Goal: Information Seeking & Learning: Compare options

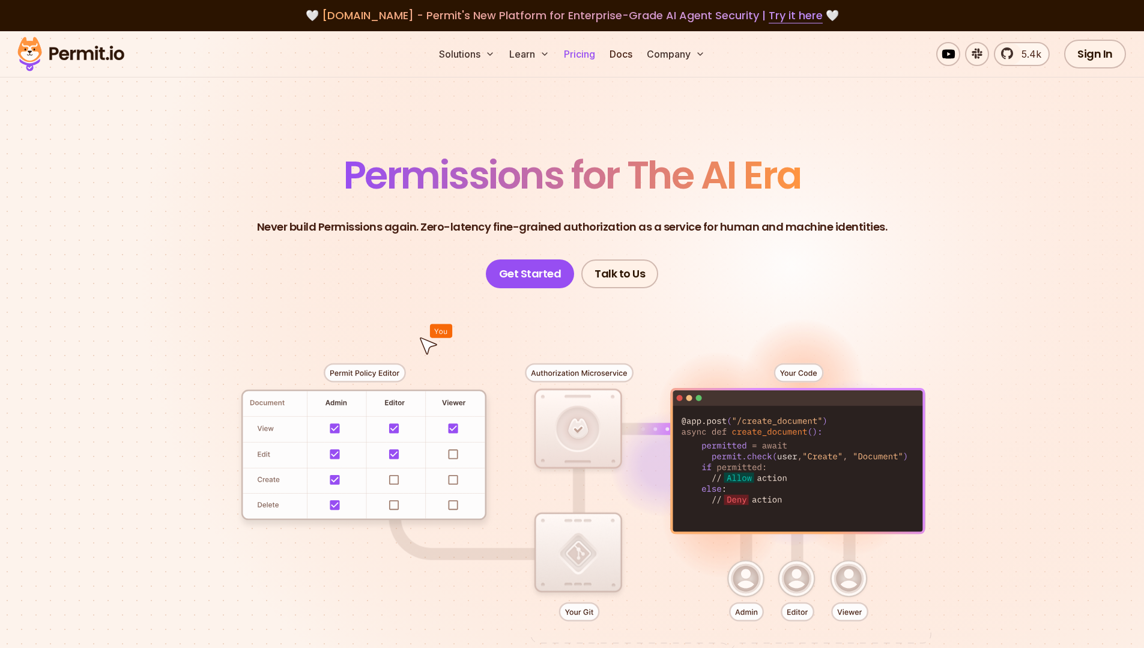
click at [578, 54] on link "Pricing" at bounding box center [579, 54] width 41 height 24
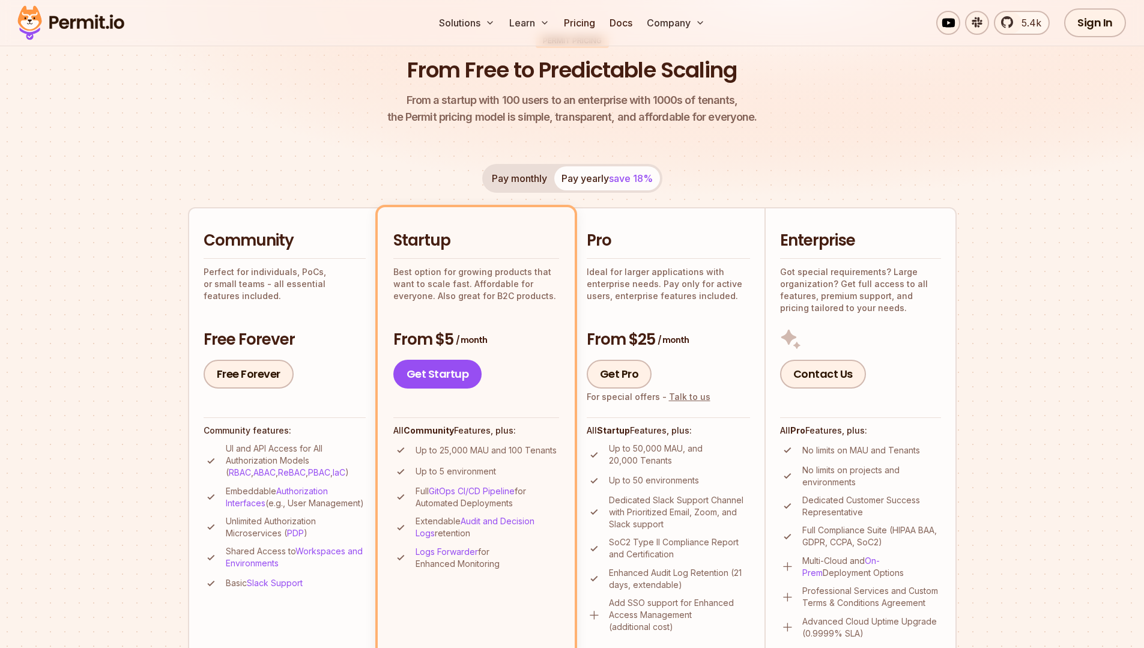
scroll to position [137, 0]
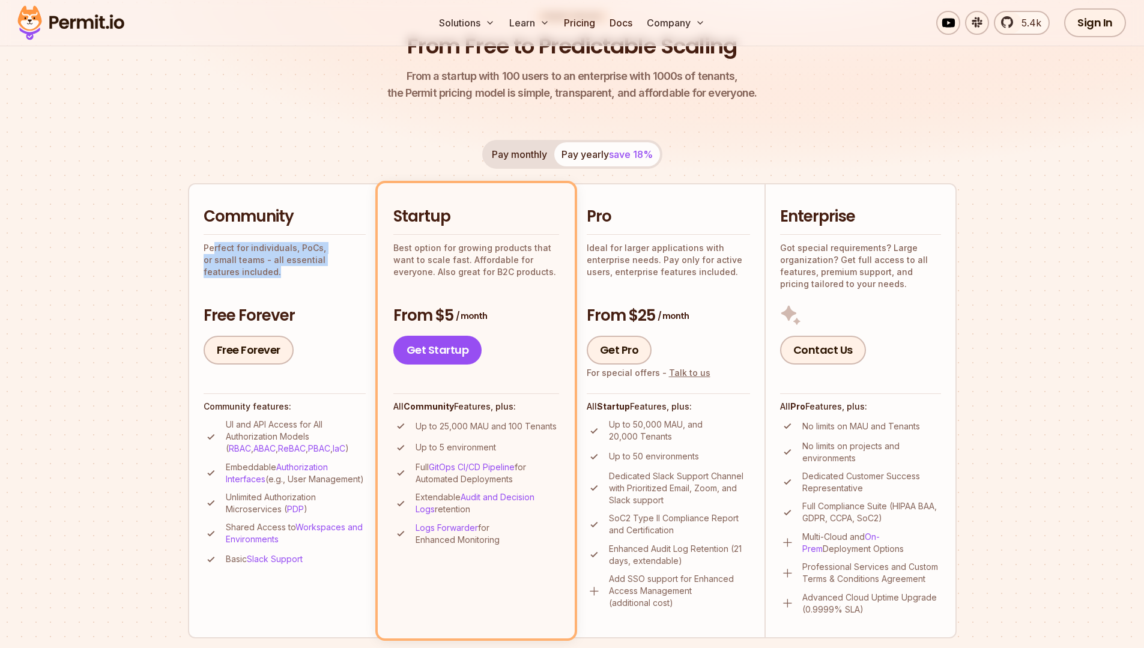
drag, startPoint x: 213, startPoint y: 249, endPoint x: 305, endPoint y: 279, distance: 97.4
click at [305, 279] on div "Community Perfect for individuals, PoCs, or small teams - all essential feature…" at bounding box center [285, 285] width 162 height 159
click at [444, 428] on p "Up to 25,000 MAU and 100 Tenants" at bounding box center [486, 426] width 141 height 12
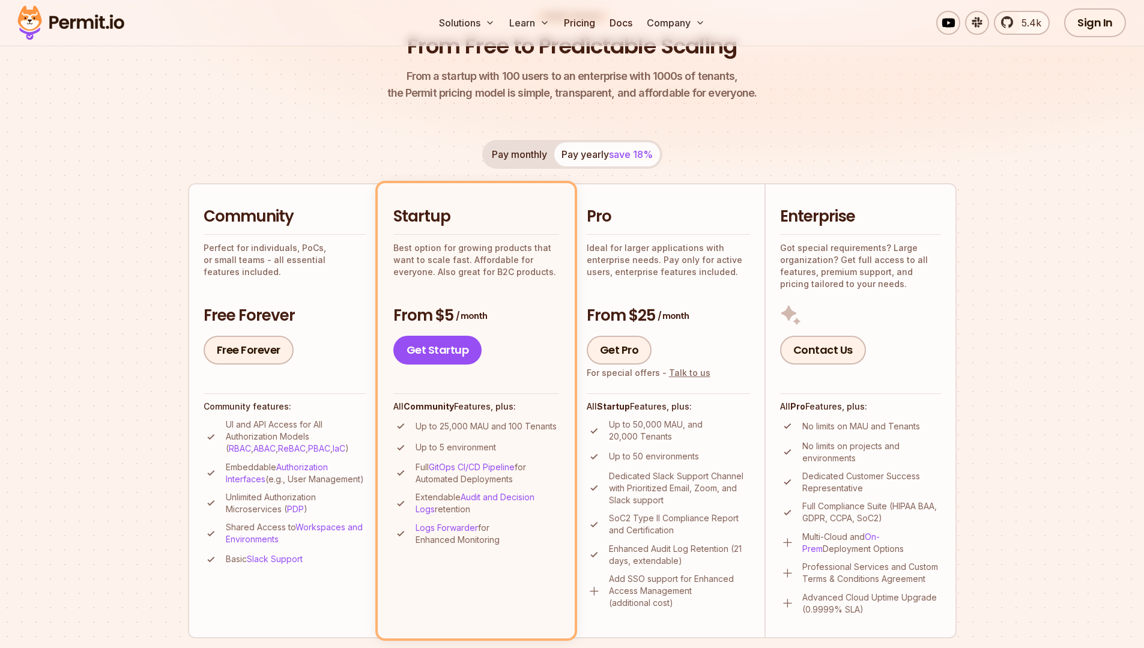
click at [543, 447] on li "Up to 5 environment" at bounding box center [476, 447] width 166 height 15
click at [541, 423] on p "Up to 25,000 MAU and 100 Tenants" at bounding box center [486, 426] width 141 height 12
click at [551, 434] on ul "Up to 25,000 MAU and 100 Tenants Up to 5 environment Full GitOps CI/CD Pipeline…" at bounding box center [476, 482] width 166 height 127
drag, startPoint x: 569, startPoint y: 421, endPoint x: 525, endPoint y: 428, distance: 44.3
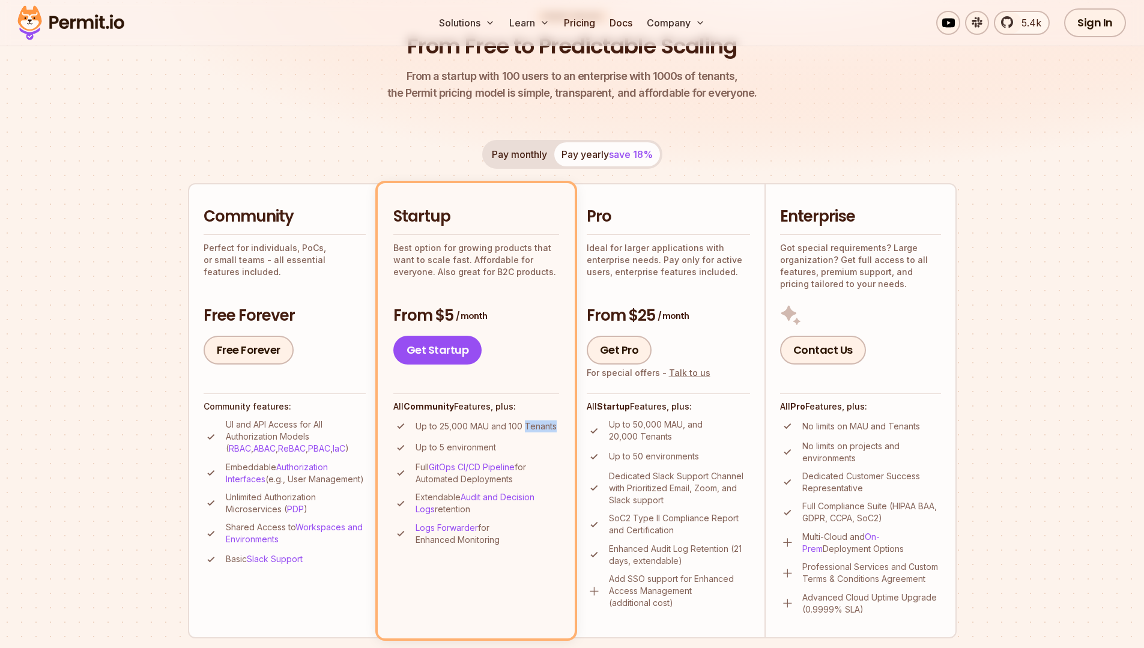
click at [525, 427] on li "Startup Best option for growing products that want to scale fast. Affordable fo…" at bounding box center [476, 410] width 197 height 455
click at [525, 428] on p "Up to 25,000 MAU and 100 Tenants" at bounding box center [486, 426] width 141 height 12
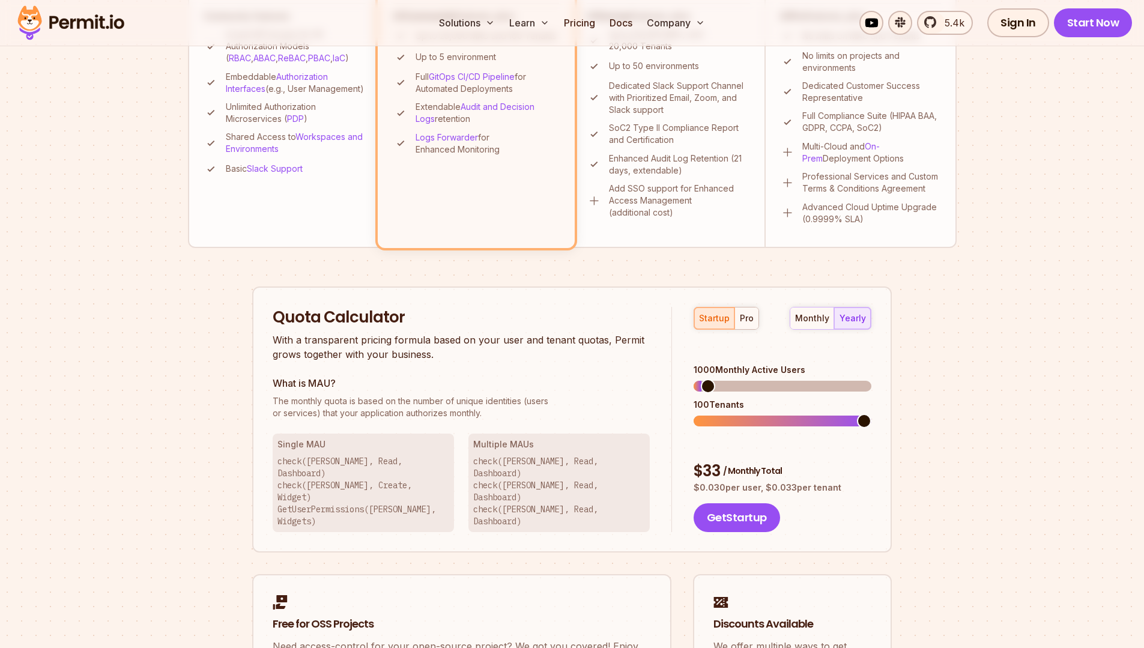
scroll to position [532, 0]
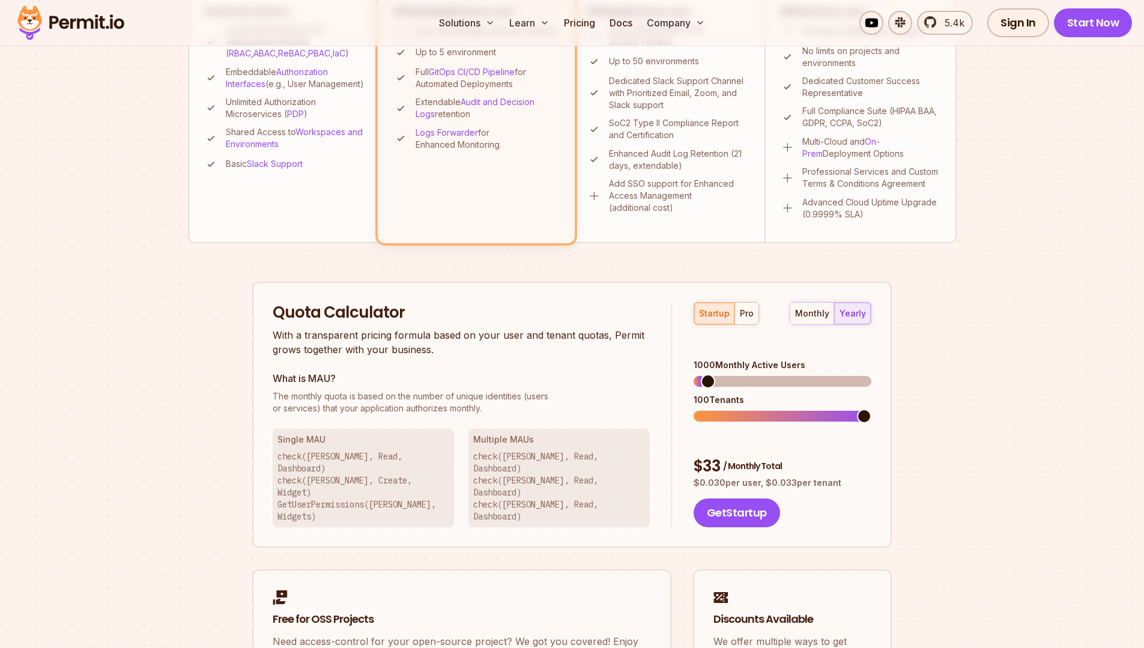
click at [292, 455] on p "check([PERSON_NAME], Read, Dashboard) check([PERSON_NAME], Create, Widget) GetU…" at bounding box center [363, 486] width 172 height 72
click at [390, 457] on p "check([PERSON_NAME], Read, Dashboard) check([PERSON_NAME], Create, Widget) GetU…" at bounding box center [363, 486] width 172 height 72
click at [356, 447] on div "Single MAU check([PERSON_NAME], Read, Dashboard) check([PERSON_NAME], Create, W…" at bounding box center [363, 478] width 181 height 98
click at [394, 475] on p "check([PERSON_NAME], Read, Dashboard) check([PERSON_NAME], Create, Widget) GetU…" at bounding box center [363, 486] width 172 height 72
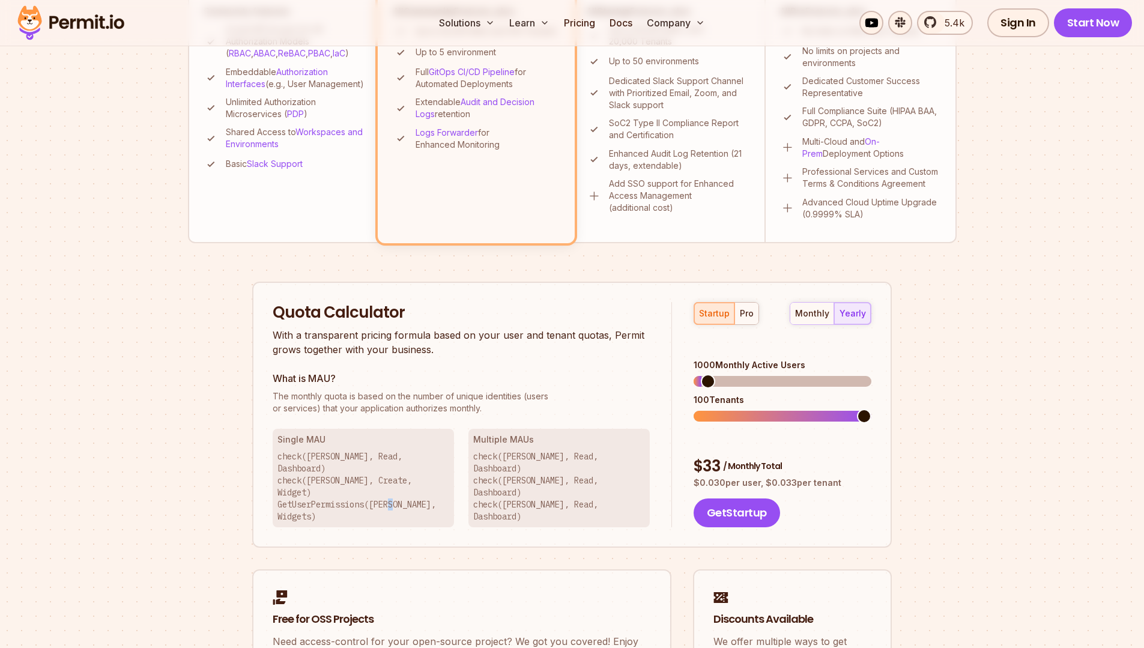
click at [394, 475] on p "check([PERSON_NAME], Read, Dashboard) check([PERSON_NAME], Create, Widget) GetU…" at bounding box center [363, 486] width 172 height 72
click at [382, 476] on p "check([PERSON_NAME], Read, Dashboard) check([PERSON_NAME], Create, Widget) GetU…" at bounding box center [363, 486] width 172 height 72
drag, startPoint x: 382, startPoint y: 476, endPoint x: 419, endPoint y: 476, distance: 36.6
click at [419, 476] on p "check([PERSON_NAME], Read, Dashboard) check([PERSON_NAME], Create, Widget) GetU…" at bounding box center [363, 486] width 172 height 72
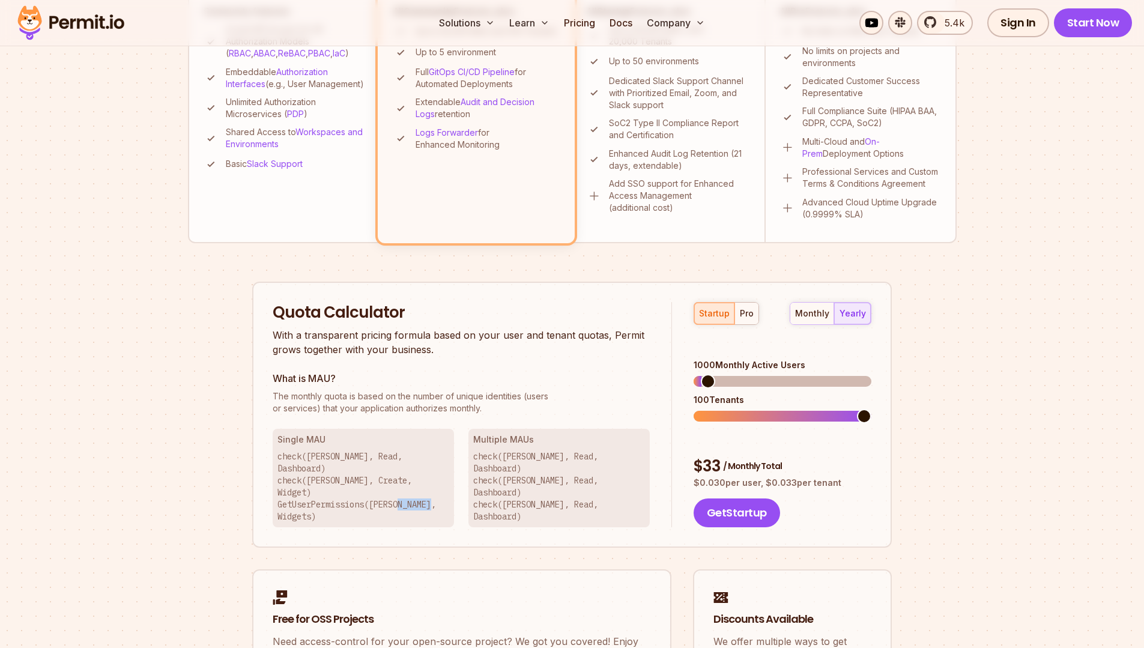
click at [419, 476] on p "check([PERSON_NAME], Read, Dashboard) check([PERSON_NAME], Create, Widget) GetU…" at bounding box center [363, 486] width 172 height 72
click at [334, 468] on p "check([PERSON_NAME], Read, Dashboard) check([PERSON_NAME], Create, Widget) GetU…" at bounding box center [363, 486] width 172 height 72
click at [320, 456] on p "check([PERSON_NAME], Read, Dashboard) check([PERSON_NAME], Create, Widget) GetU…" at bounding box center [363, 486] width 172 height 72
click at [315, 444] on h3 "Single MAU" at bounding box center [363, 440] width 172 height 12
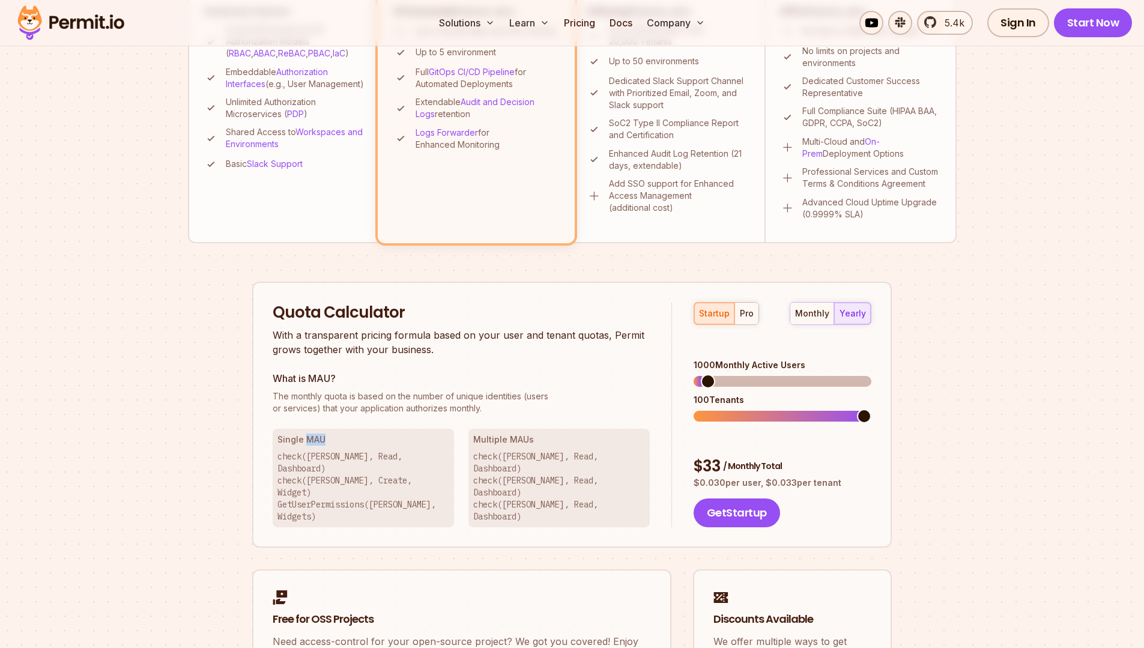
click at [315, 444] on h3 "Single MAU" at bounding box center [363, 440] width 172 height 12
click at [511, 440] on h3 "Multiple MAUs" at bounding box center [559, 440] width 172 height 12
drag, startPoint x: 701, startPoint y: 350, endPoint x: 807, endPoint y: 346, distance: 105.8
click at [807, 359] on div "1000 Monthly Active Users" at bounding box center [783, 365] width 178 height 12
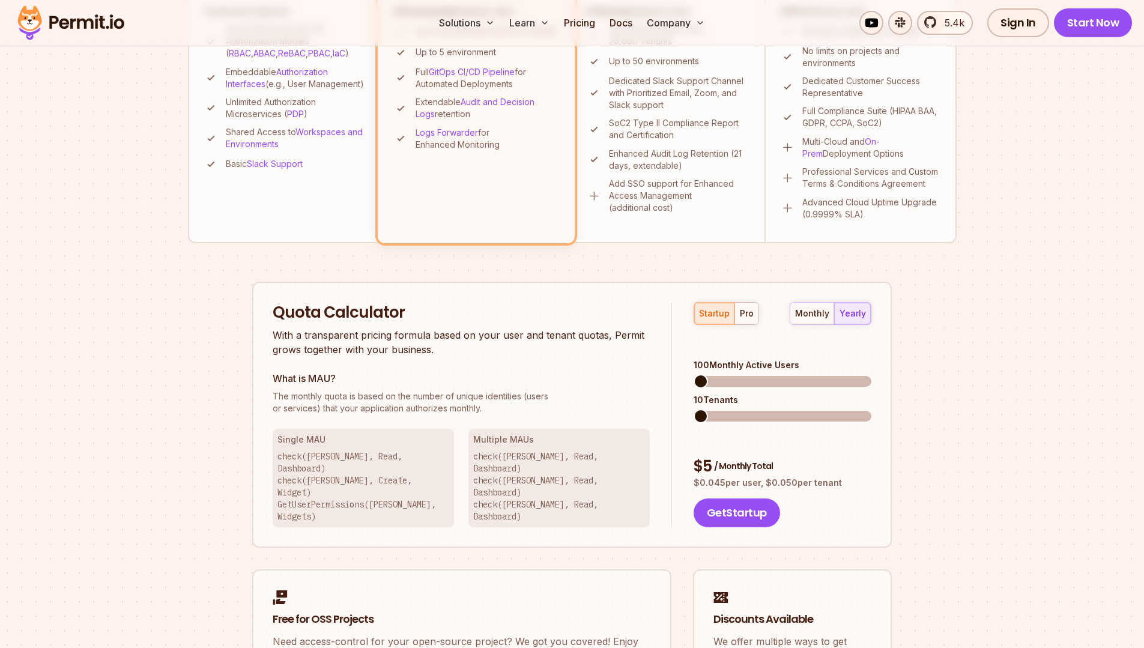
click at [694, 374] on span at bounding box center [701, 381] width 14 height 14
click at [665, 383] on div "Quota Calculator With a transparent pricing formula based on your user and tena…" at bounding box center [472, 415] width 399 height 226
click at [694, 409] on span at bounding box center [701, 416] width 14 height 14
click at [774, 456] on div "$ 5 / Monthly Total" at bounding box center [783, 467] width 178 height 22
click at [721, 313] on div "startup pro" at bounding box center [726, 313] width 65 height 23
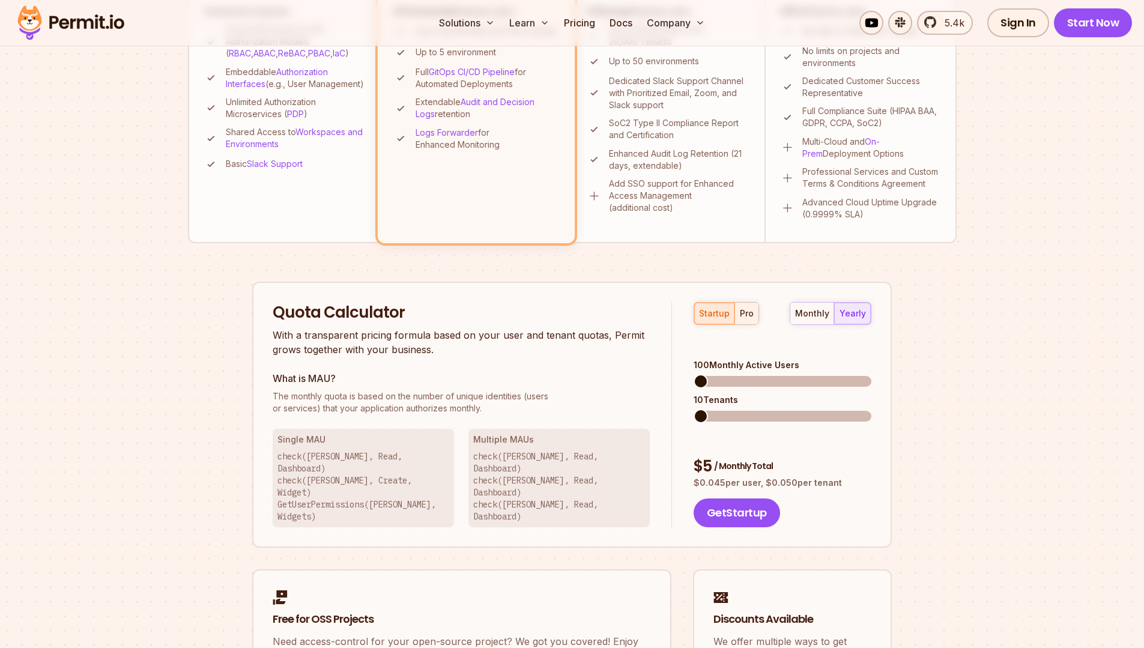
click at [746, 313] on div "pro" at bounding box center [747, 313] width 14 height 12
click at [717, 309] on div "startup" at bounding box center [714, 313] width 31 height 12
click at [807, 312] on div "monthly" at bounding box center [812, 313] width 34 height 12
click at [849, 302] on div "monthly yearly" at bounding box center [831, 313] width 82 height 23
click at [856, 316] on div "yearly" at bounding box center [853, 313] width 26 height 12
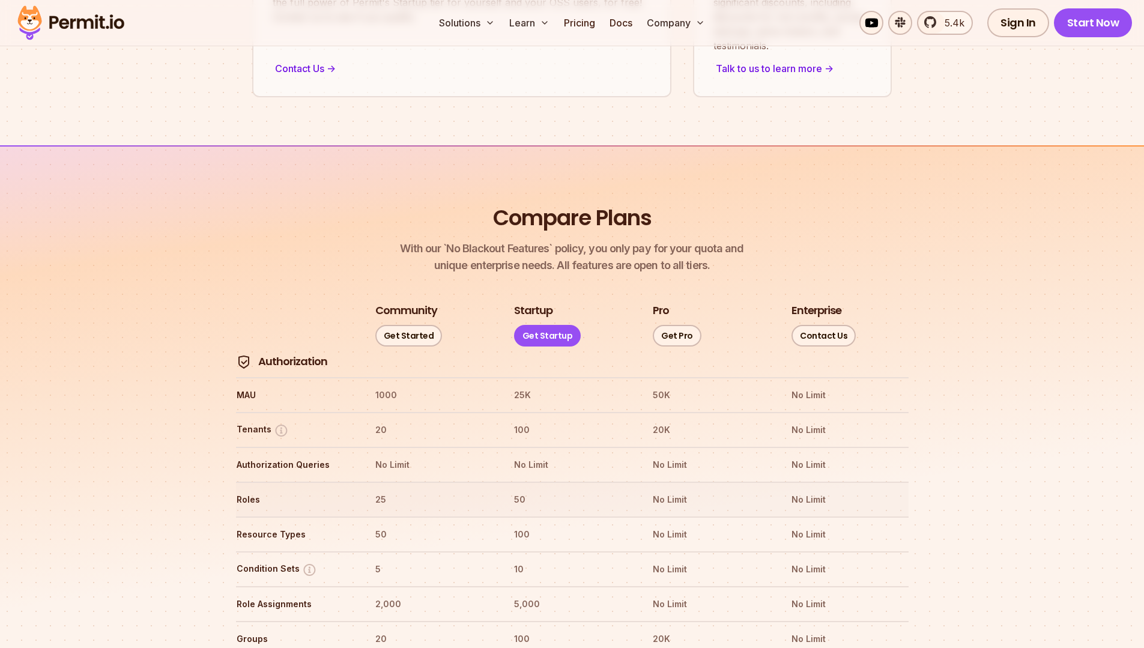
scroll to position [1187, 0]
click at [390, 384] on th "1000" at bounding box center [433, 393] width 117 height 19
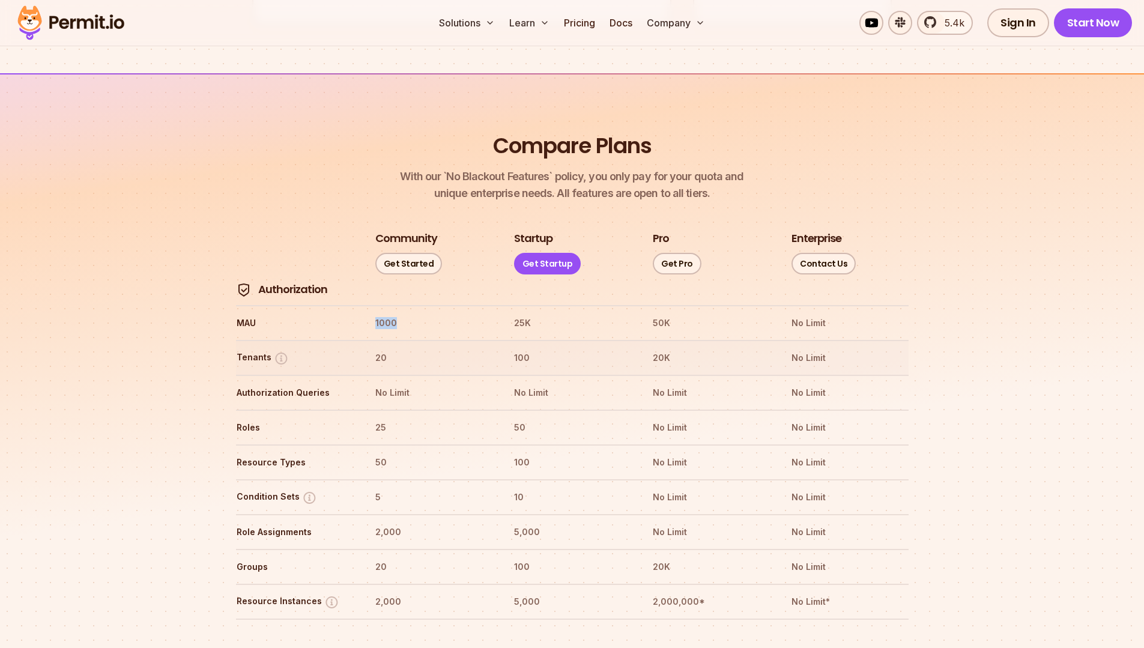
scroll to position [1258, 0]
click at [244, 304] on p "Tenants are a separate, isolated units with their own set of data and permissio…" at bounding box center [260, 304] width 319 height 12
click at [342, 301] on p "Tenants are a separate, isolated units with their own set of data and permissio…" at bounding box center [260, 304] width 319 height 12
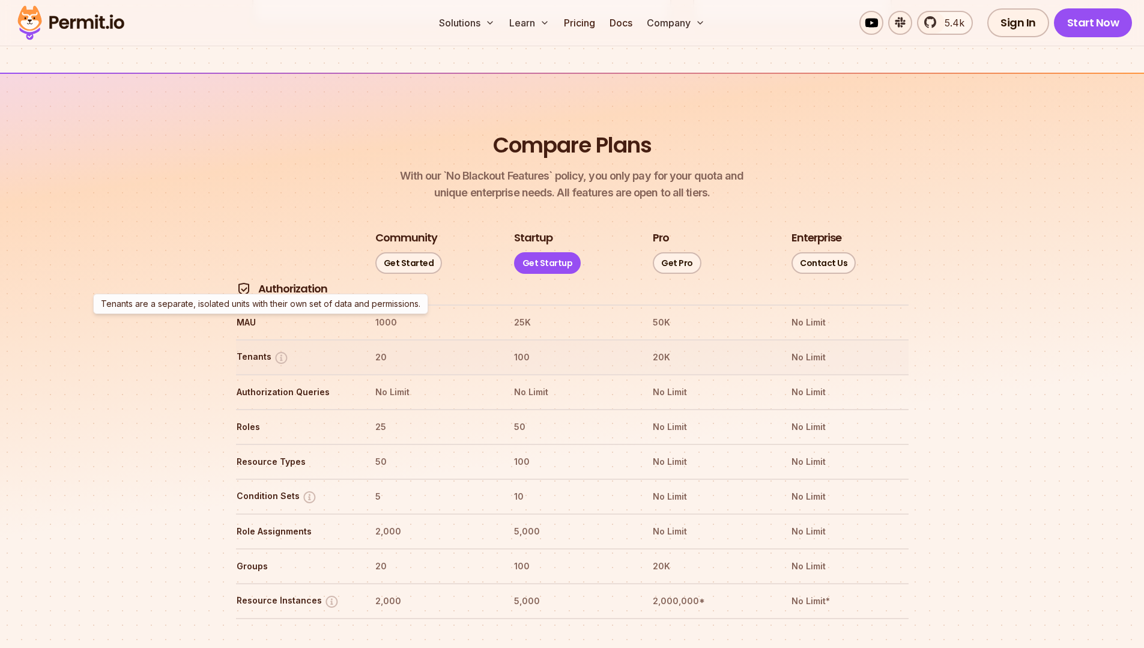
click at [391, 308] on p "Tenants are a separate, isolated units with their own set of data and permissio…" at bounding box center [260, 304] width 319 height 12
click at [404, 303] on p "Tenants are a separate, isolated units with their own set of data and permissio…" at bounding box center [260, 304] width 319 height 12
click at [379, 417] on th "25" at bounding box center [433, 426] width 117 height 19
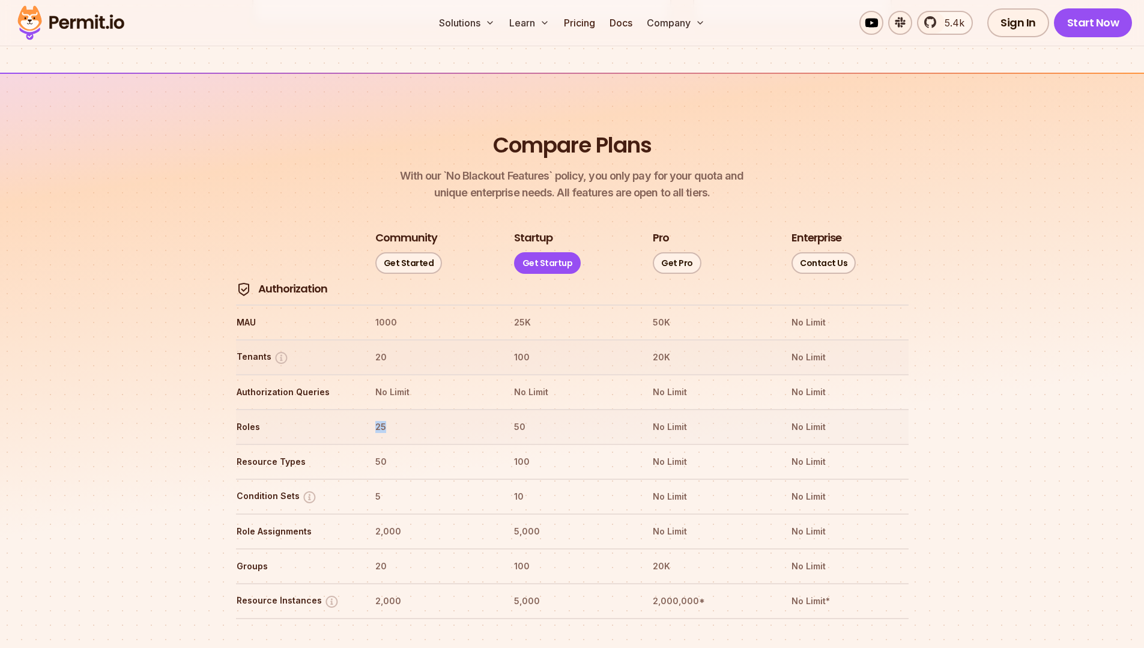
click at [398, 417] on th "25" at bounding box center [433, 426] width 117 height 19
click at [381, 452] on th "50" at bounding box center [433, 461] width 117 height 19
click at [375, 487] on th "5" at bounding box center [433, 496] width 117 height 19
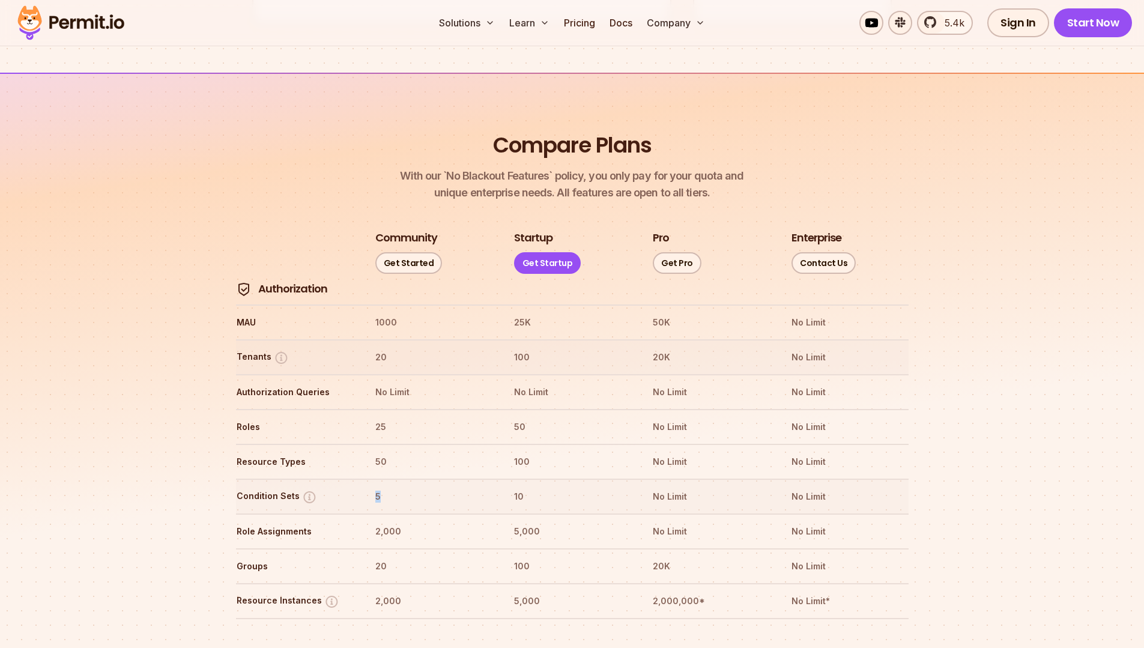
click at [397, 479] on tr "Condition Sets 5 10 No Limit No Limit" at bounding box center [572, 496] width 673 height 35
click at [396, 522] on th "2,000" at bounding box center [433, 531] width 117 height 19
click at [407, 548] on tr "Groups 20 100 20K No Limit" at bounding box center [572, 565] width 673 height 35
click at [395, 522] on th "2,000" at bounding box center [433, 531] width 117 height 19
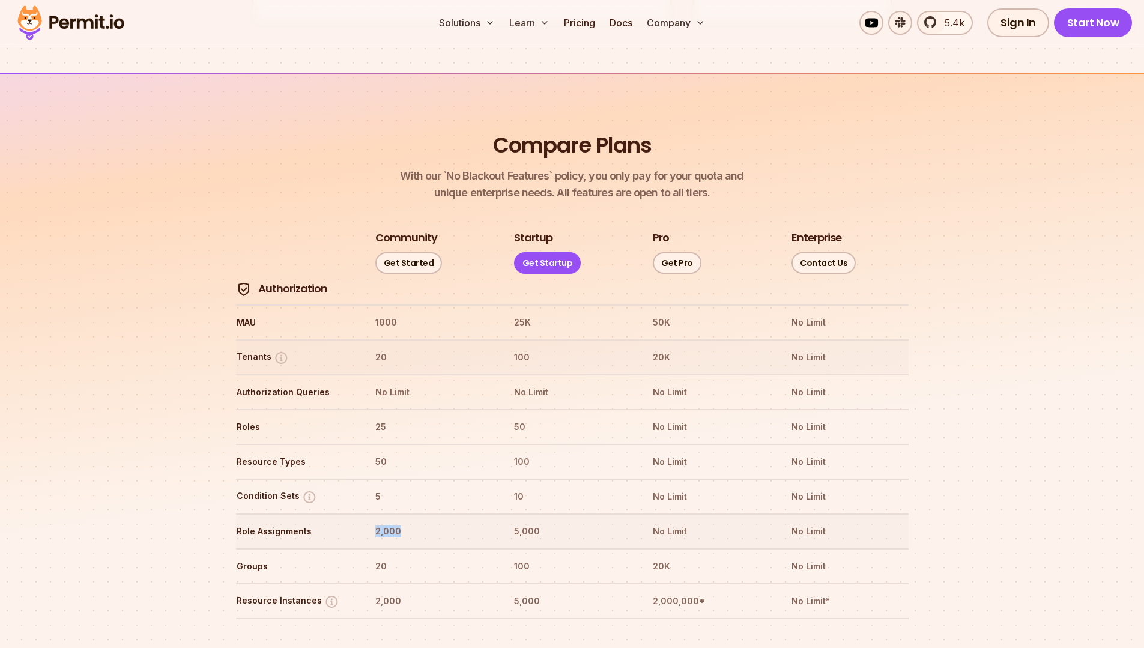
click at [395, 522] on th "2,000" at bounding box center [433, 531] width 117 height 19
click at [381, 557] on th "20" at bounding box center [433, 566] width 117 height 19
click at [393, 557] on th "20" at bounding box center [433, 566] width 117 height 19
click at [385, 417] on th "25" at bounding box center [433, 426] width 117 height 19
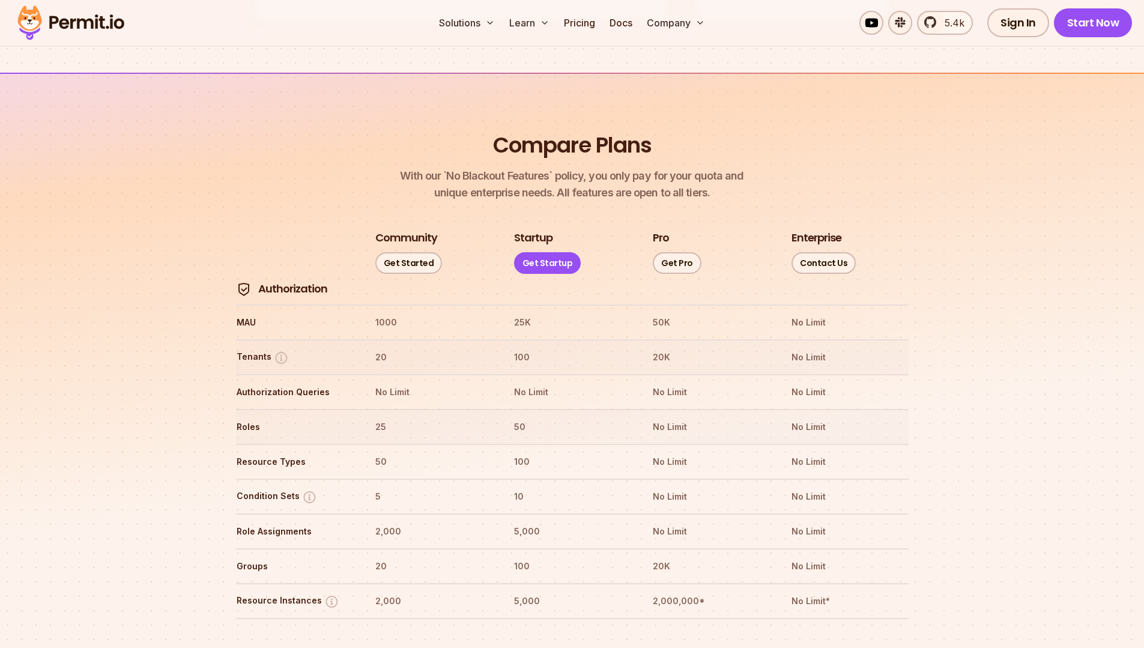
click at [385, 417] on th "25" at bounding box center [433, 426] width 117 height 19
click at [391, 522] on th "2,000" at bounding box center [433, 531] width 117 height 19
click at [404, 479] on tr "Condition Sets 5 10 No Limit No Limit" at bounding box center [572, 496] width 673 height 35
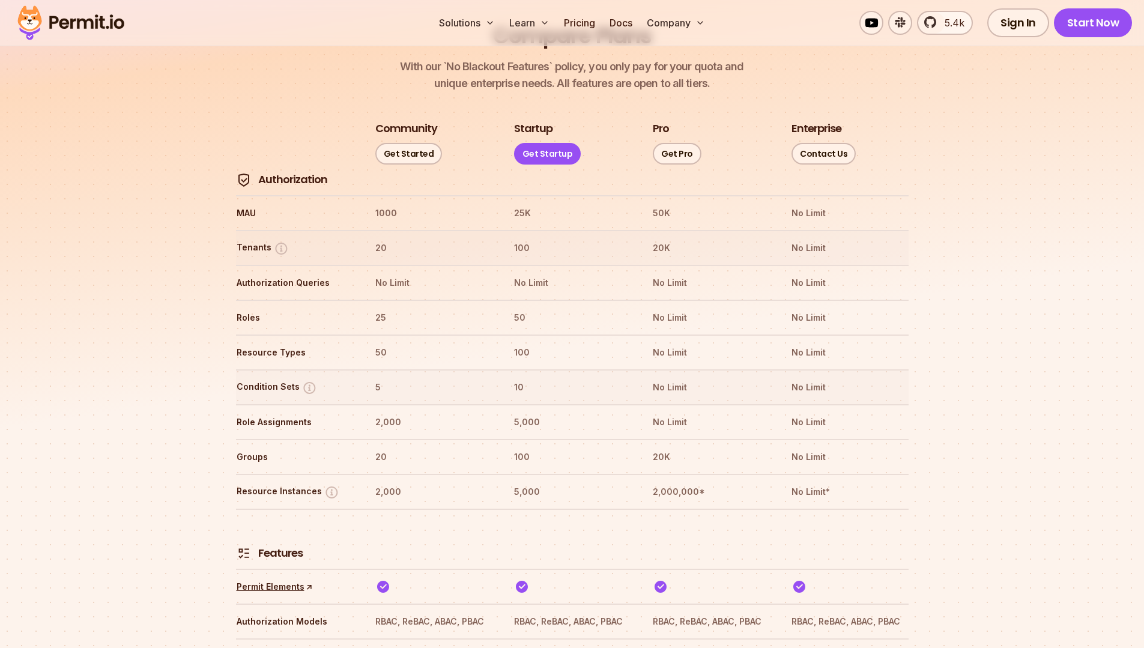
scroll to position [1378, 0]
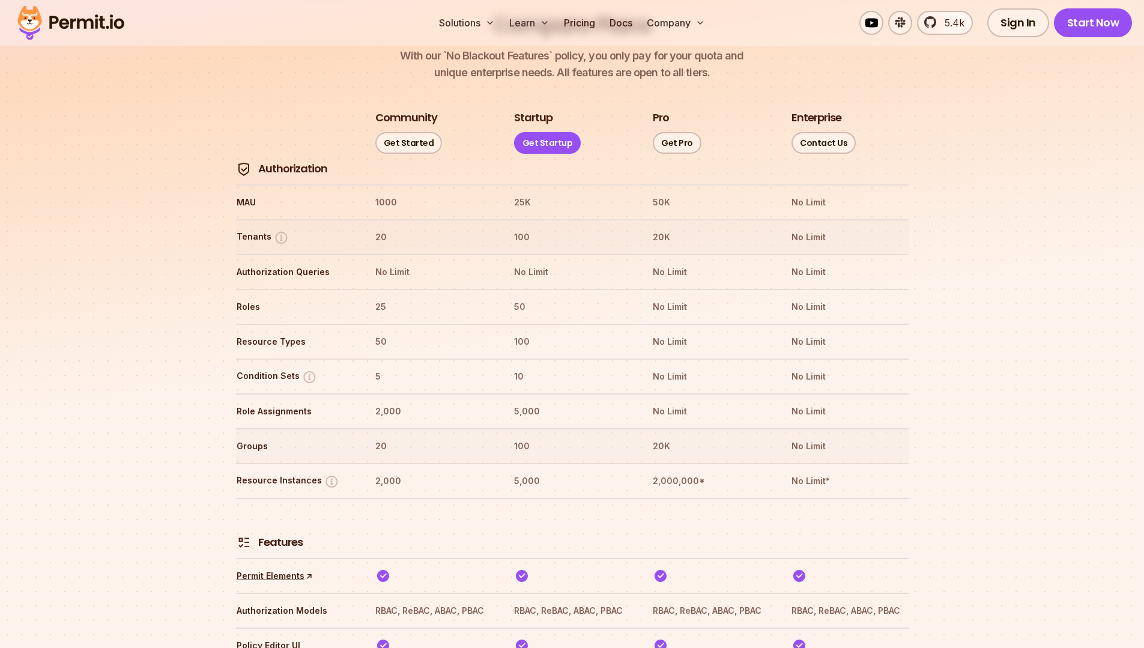
click at [378, 437] on th "20" at bounding box center [433, 446] width 117 height 19
click at [395, 471] on th "2,000" at bounding box center [433, 480] width 117 height 19
click at [428, 506] on th at bounding box center [433, 528] width 117 height 44
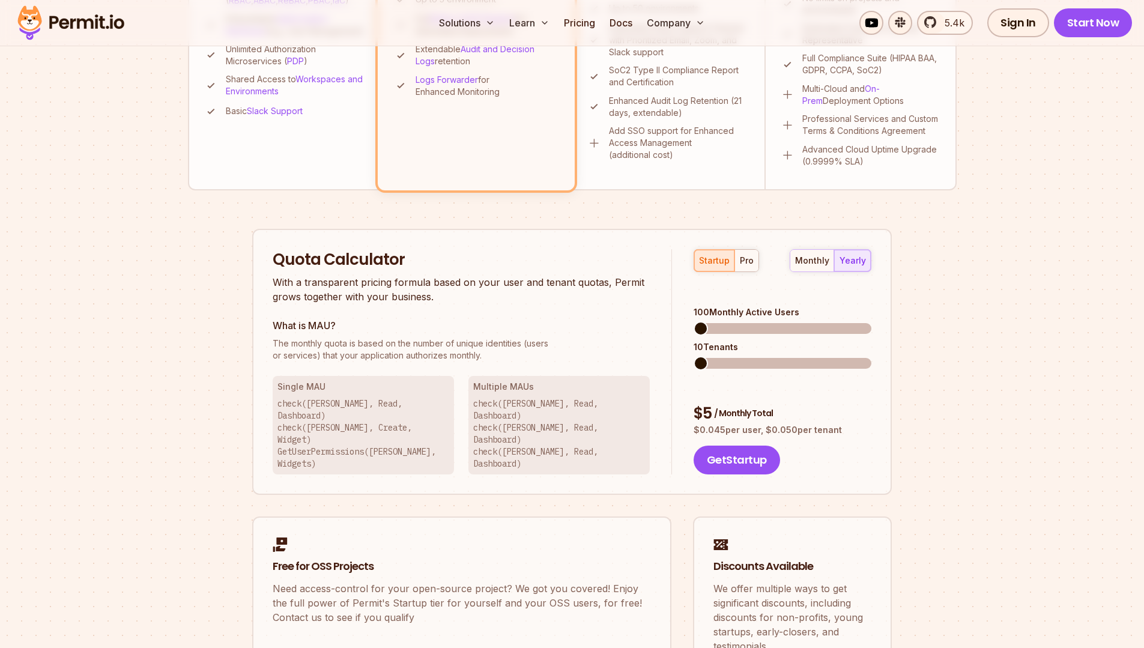
scroll to position [589, 0]
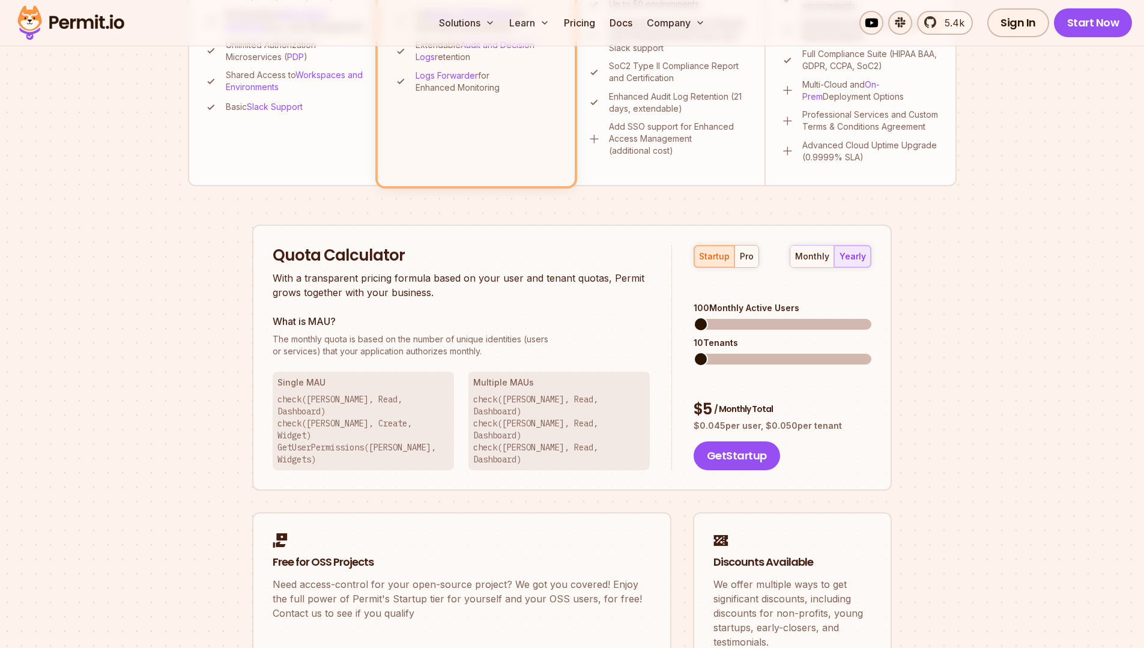
click at [420, 427] on p "check([PERSON_NAME], Read, Dashboard) check([PERSON_NAME], Create, Widget) GetU…" at bounding box center [363, 429] width 172 height 72
click at [462, 310] on div "Quota Calculator With a transparent pricing formula based on your user and tena…" at bounding box center [472, 358] width 399 height 226
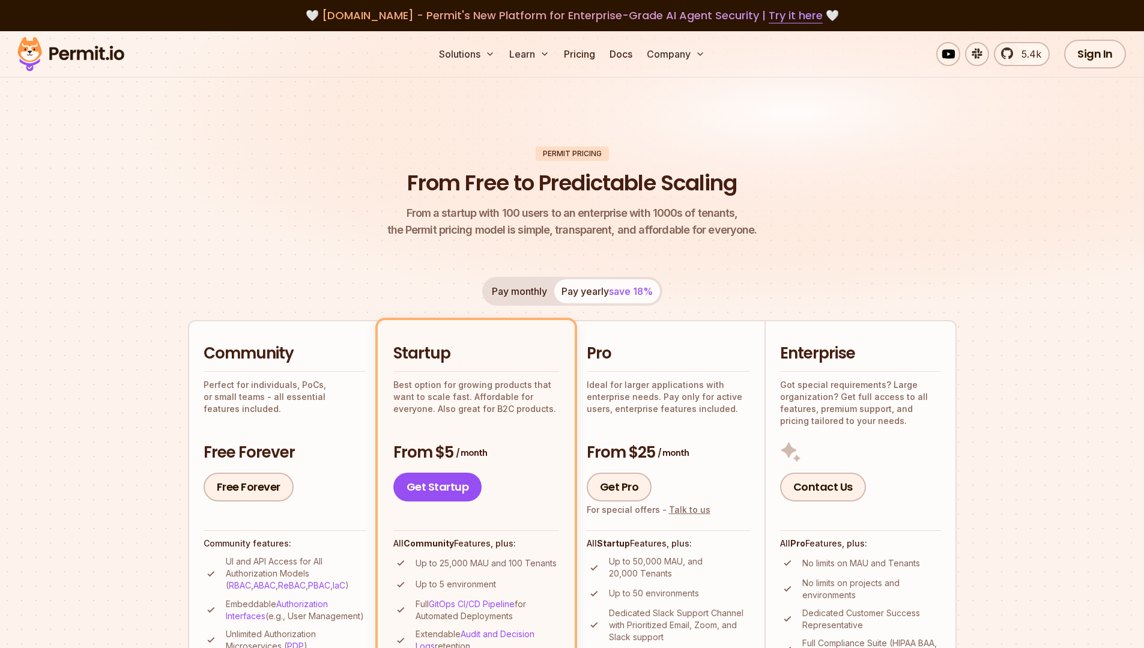
click at [423, 226] on p "From a startup with 100 users to an enterprise with 1000s of tenants, the Permi…" at bounding box center [572, 222] width 370 height 34
click at [371, 16] on span "[DOMAIN_NAME] - Permit's New Platform for Enterprise-Grade AI Agent Security | …" at bounding box center [572, 15] width 501 height 15
click at [437, 13] on span "[DOMAIN_NAME] - Permit's New Platform for Enterprise-Grade AI Agent Security | …" at bounding box center [572, 15] width 501 height 15
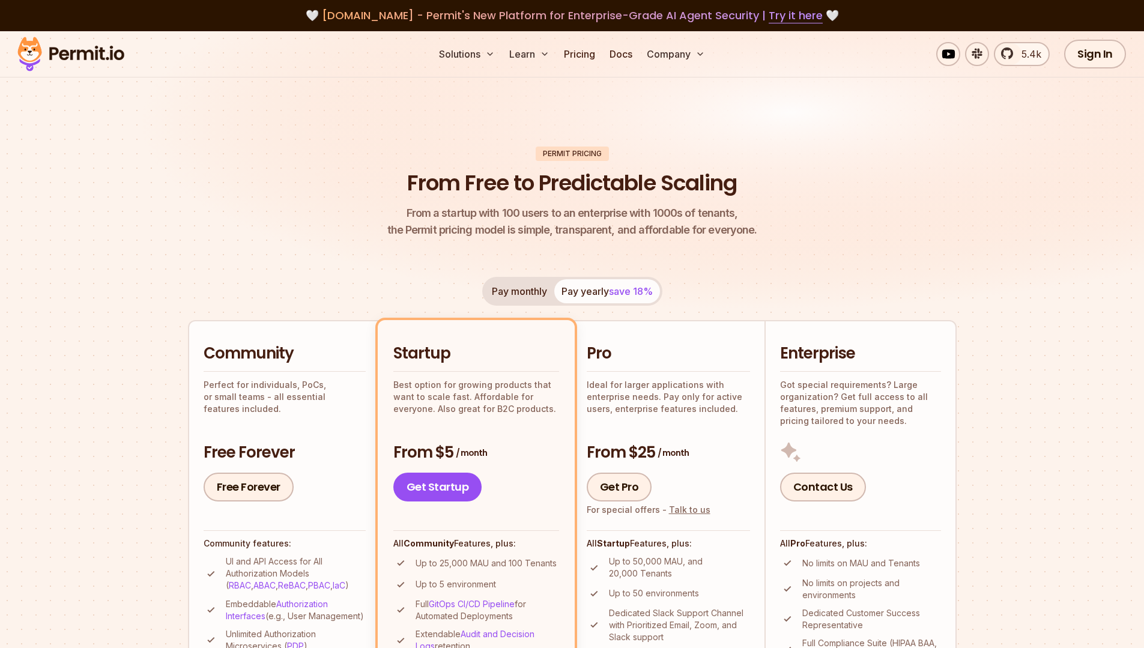
click at [477, 15] on span "[DOMAIN_NAME] - Permit's New Platform for Enterprise-Grade AI Agent Security | …" at bounding box center [572, 15] width 501 height 15
drag, startPoint x: 477, startPoint y: 15, endPoint x: 514, endPoint y: 20, distance: 36.9
click at [514, 20] on span "[DOMAIN_NAME] - Permit's New Platform for Enterprise-Grade AI Agent Security | …" at bounding box center [572, 15] width 501 height 15
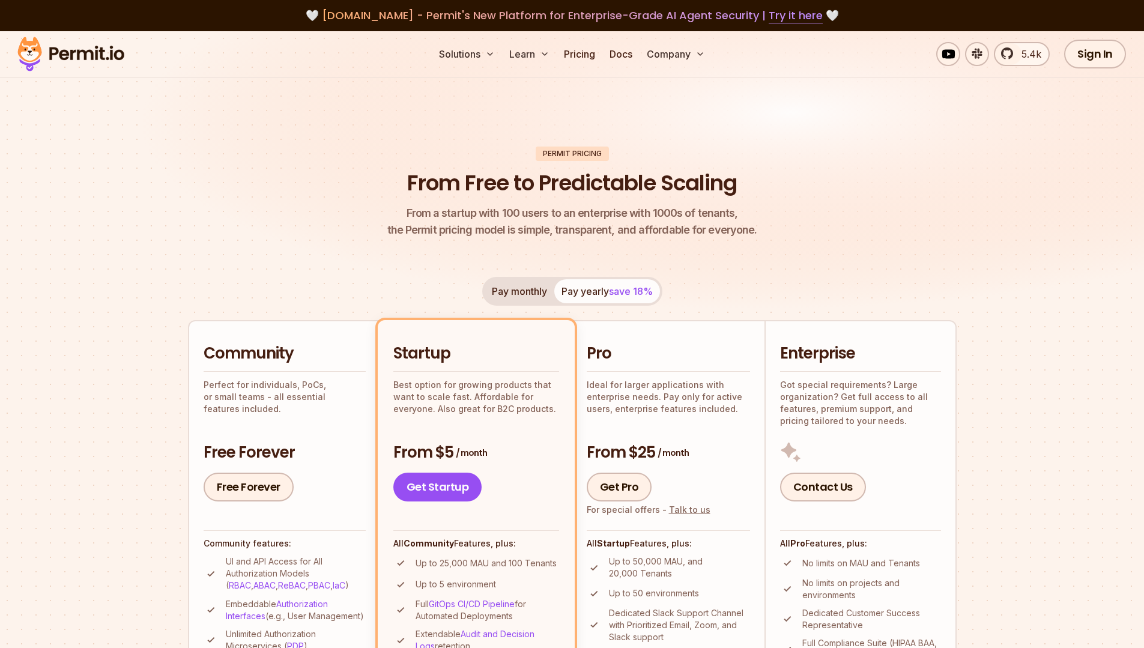
click at [564, 13] on span "[DOMAIN_NAME] - Permit's New Platform for Enterprise-Grade AI Agent Security | …" at bounding box center [572, 15] width 501 height 15
click at [554, 15] on span "[DOMAIN_NAME] - Permit's New Platform for Enterprise-Grade AI Agent Security | …" at bounding box center [572, 15] width 501 height 15
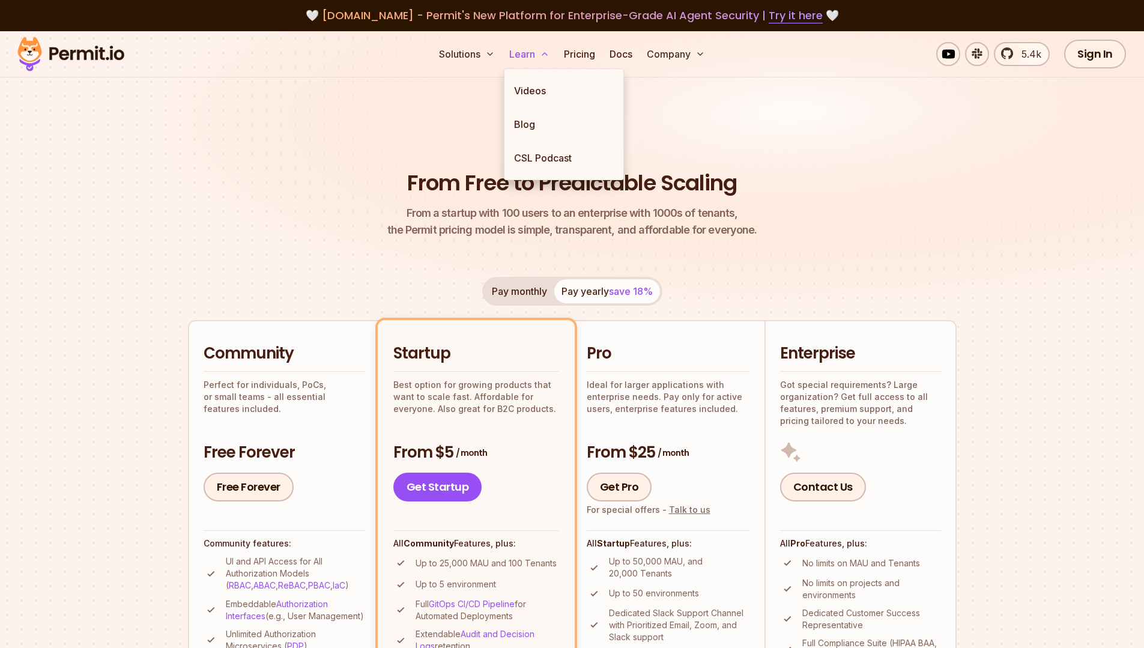
click at [515, 98] on link "Videos" at bounding box center [563, 91] width 119 height 34
click at [154, 102] on img at bounding box center [572, 183] width 1144 height 305
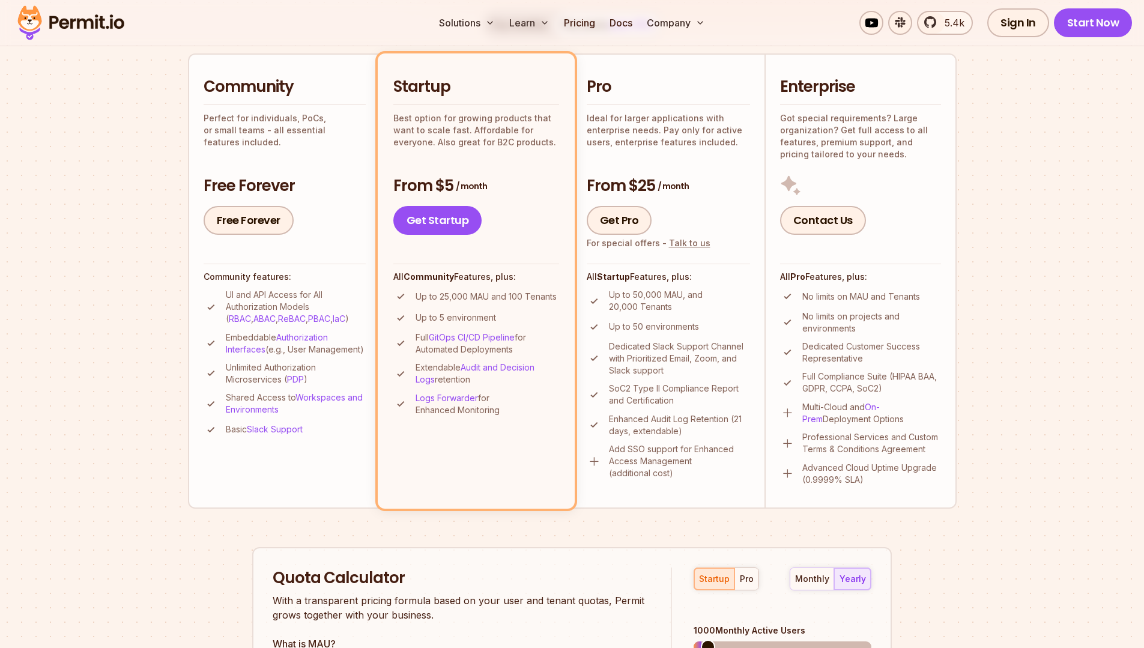
scroll to position [279, 0]
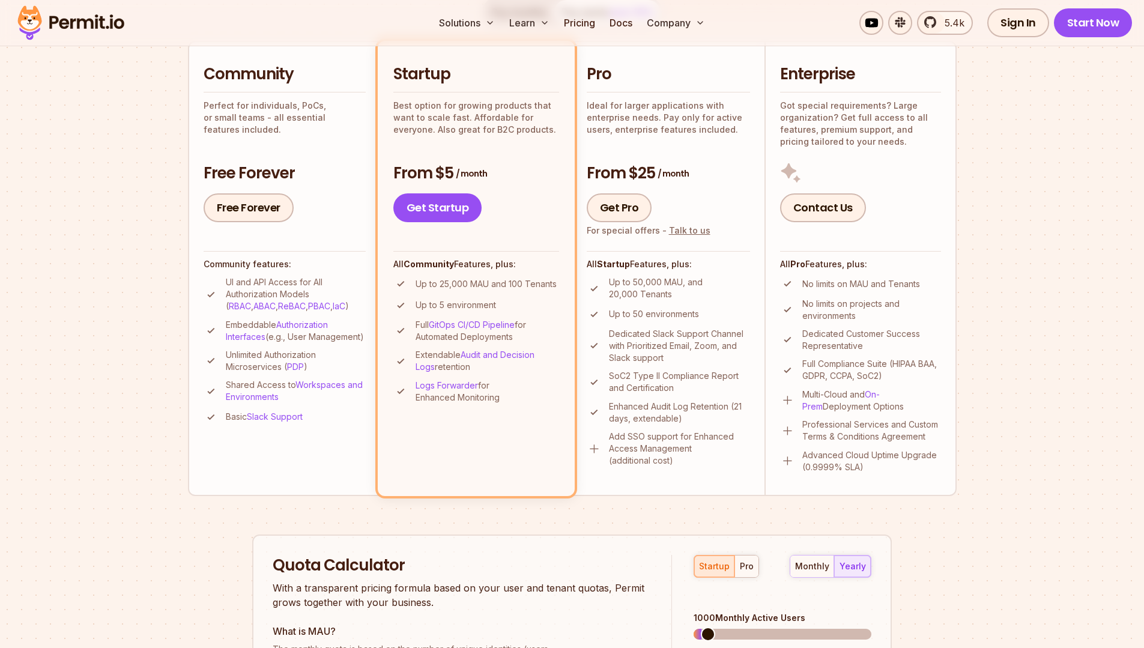
click at [825, 285] on p "No limits on MAU and Tenants" at bounding box center [861, 284] width 118 height 12
click at [906, 287] on p "No limits on MAU and Tenants" at bounding box center [861, 284] width 118 height 12
click at [643, 318] on p "Up to 50 environments" at bounding box center [654, 314] width 90 height 12
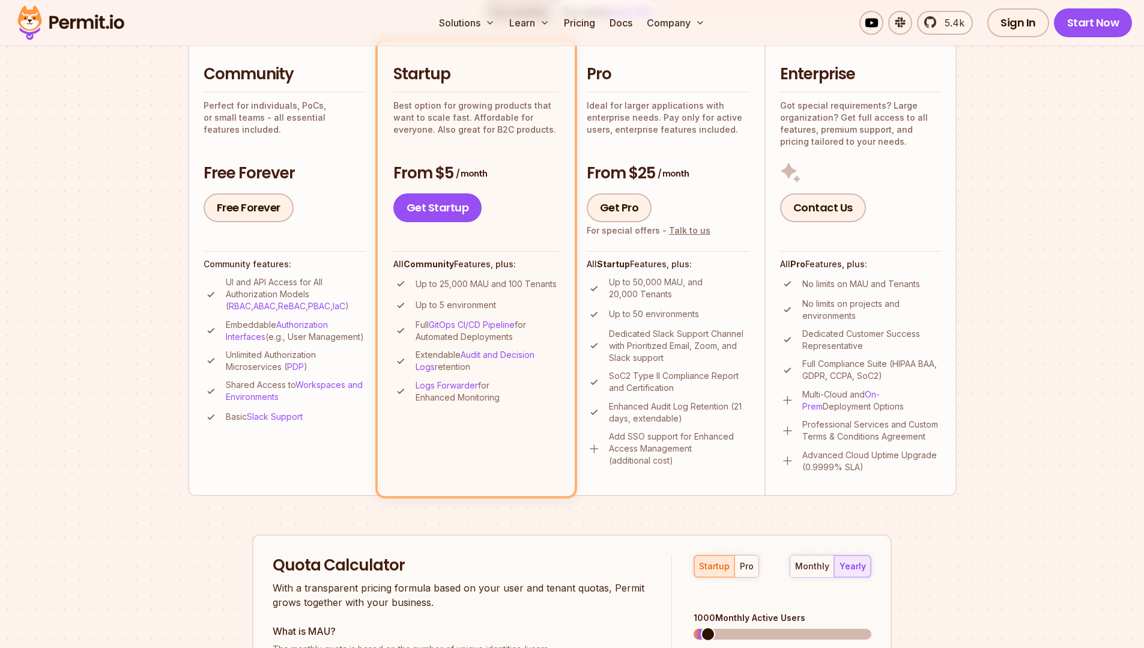
click at [609, 282] on p "Up to 50,000 MAU, and 20,000 Tenants" at bounding box center [679, 288] width 141 height 24
click at [680, 283] on p "Up to 50,000 MAU, and 20,000 Tenants" at bounding box center [679, 288] width 141 height 24
click at [625, 298] on p "Up to 50,000 MAU, and 20,000 Tenants" at bounding box center [679, 288] width 141 height 24
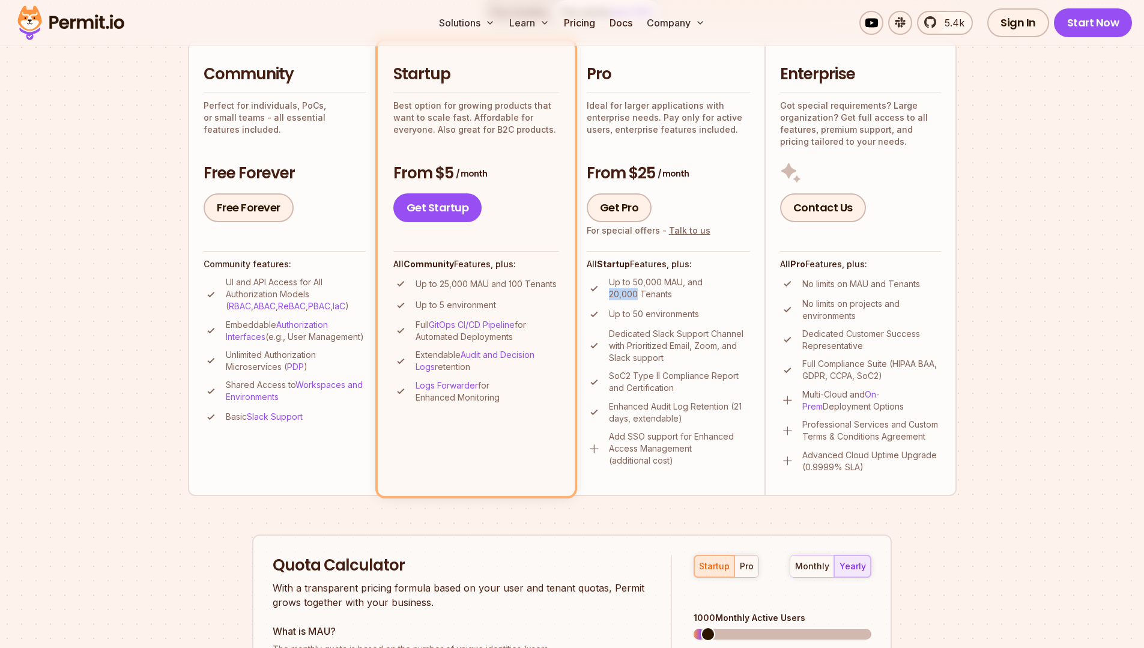
click at [625, 298] on p "Up to 50,000 MAU, and 20,000 Tenants" at bounding box center [679, 288] width 141 height 24
click at [645, 282] on p "Up to 50,000 MAU, and 20,000 Tenants" at bounding box center [679, 288] width 141 height 24
click at [664, 290] on p "Up to 50,000 MAU, and 20,000 Tenants" at bounding box center [679, 288] width 141 height 24
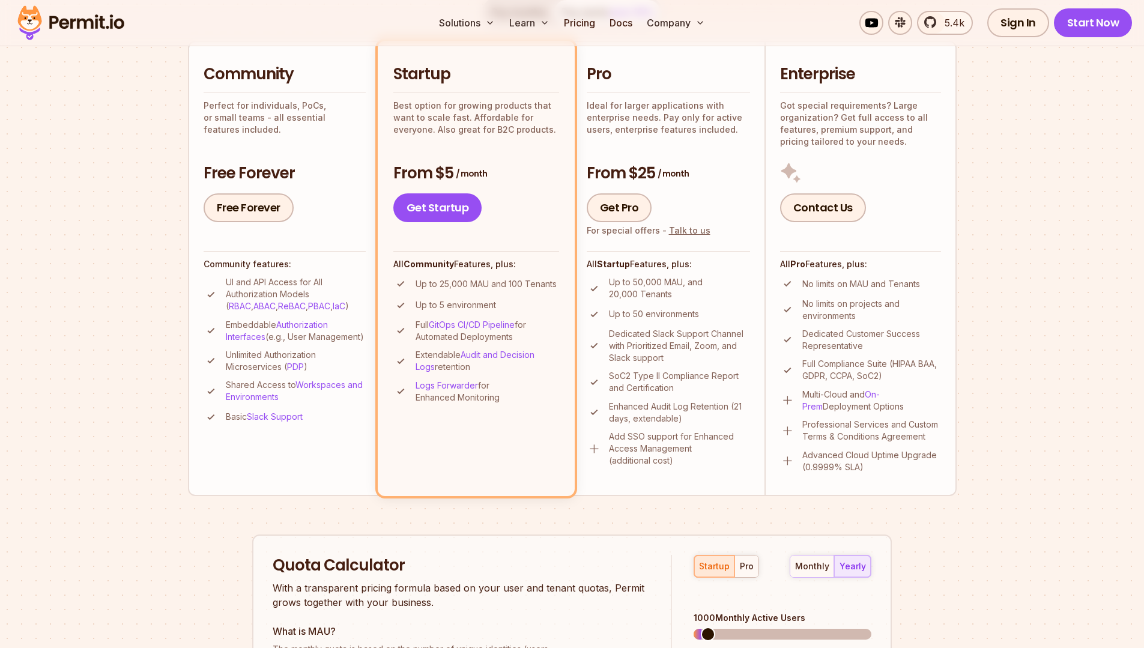
click at [653, 315] on p "Up to 50 environments" at bounding box center [654, 314] width 90 height 12
click at [732, 373] on p "SoC2 Type II Compliance Report and Certification" at bounding box center [679, 382] width 141 height 24
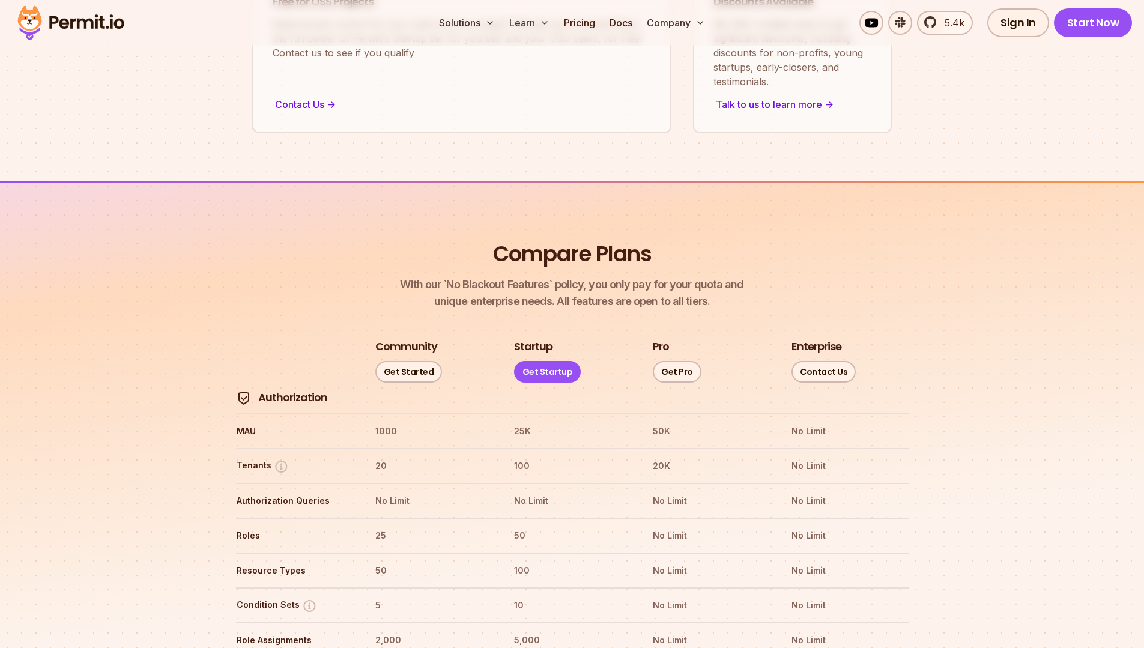
scroll to position [1159, 0]
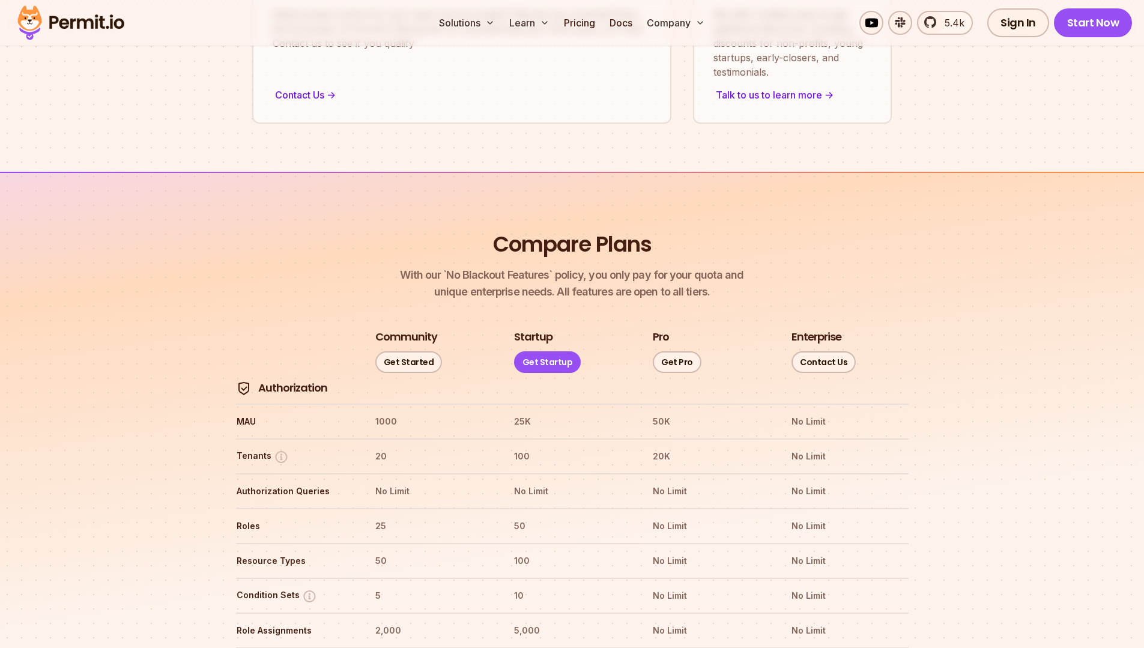
click at [660, 330] on h3 "Pro" at bounding box center [661, 337] width 16 height 15
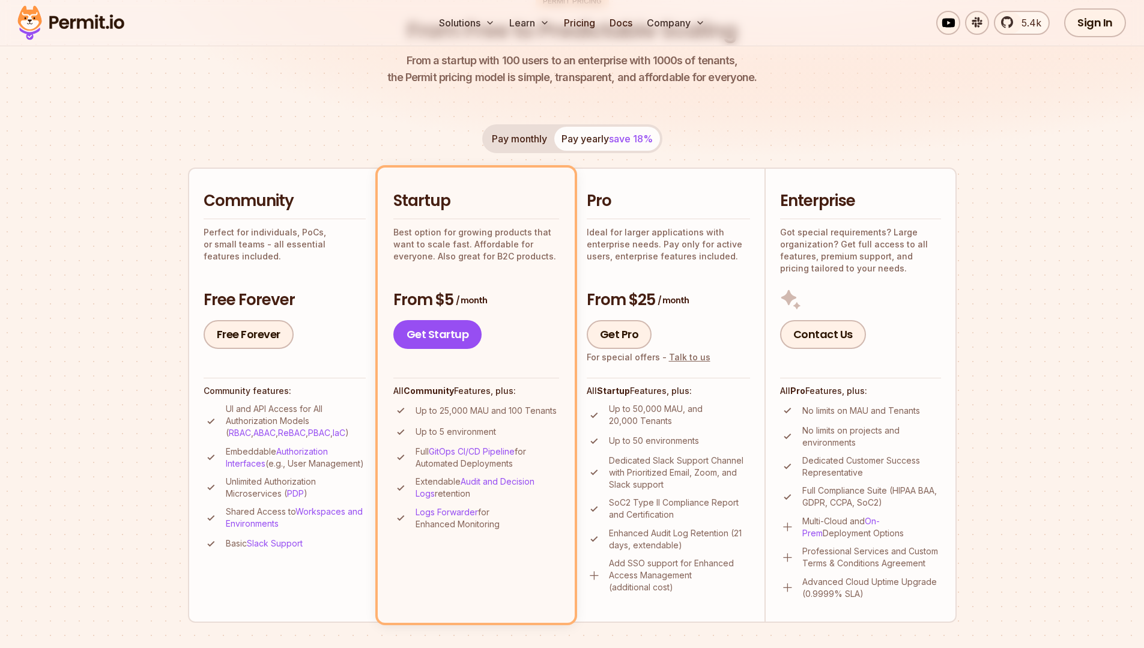
scroll to position [154, 0]
click at [206, 291] on h3 "Free Forever" at bounding box center [285, 299] width 162 height 22
click at [270, 297] on h3 "Free Forever" at bounding box center [285, 299] width 162 height 22
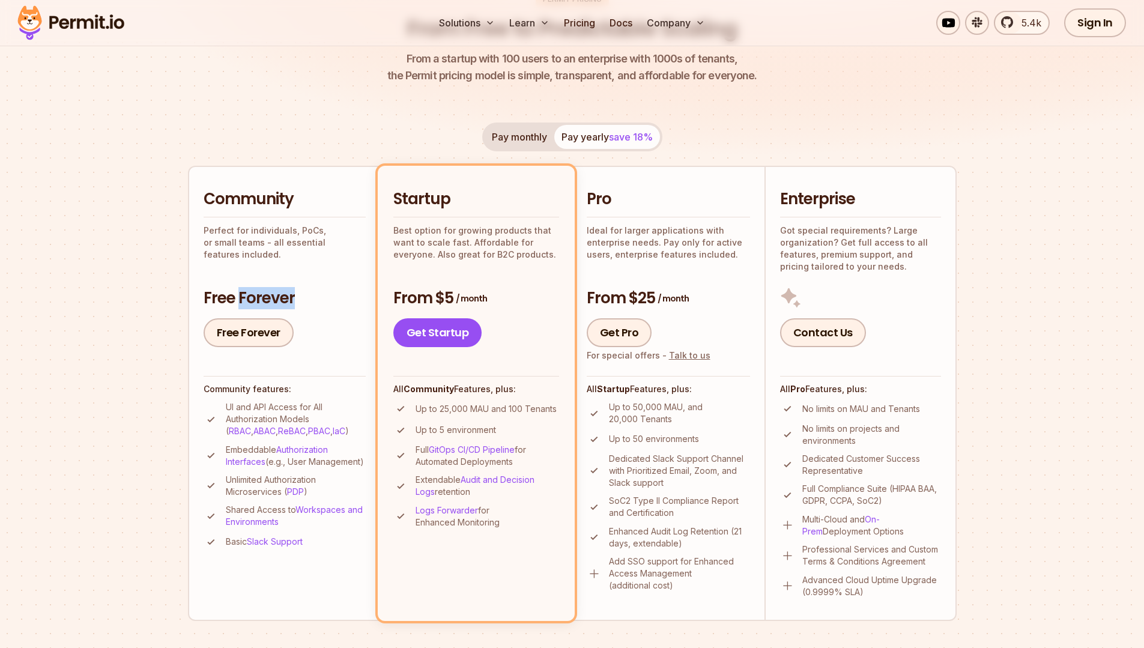
click at [314, 272] on div "Community Perfect for individuals, PoCs, or small teams - all essential feature…" at bounding box center [285, 268] width 162 height 159
click at [280, 289] on h3 "Free Forever" at bounding box center [285, 299] width 162 height 22
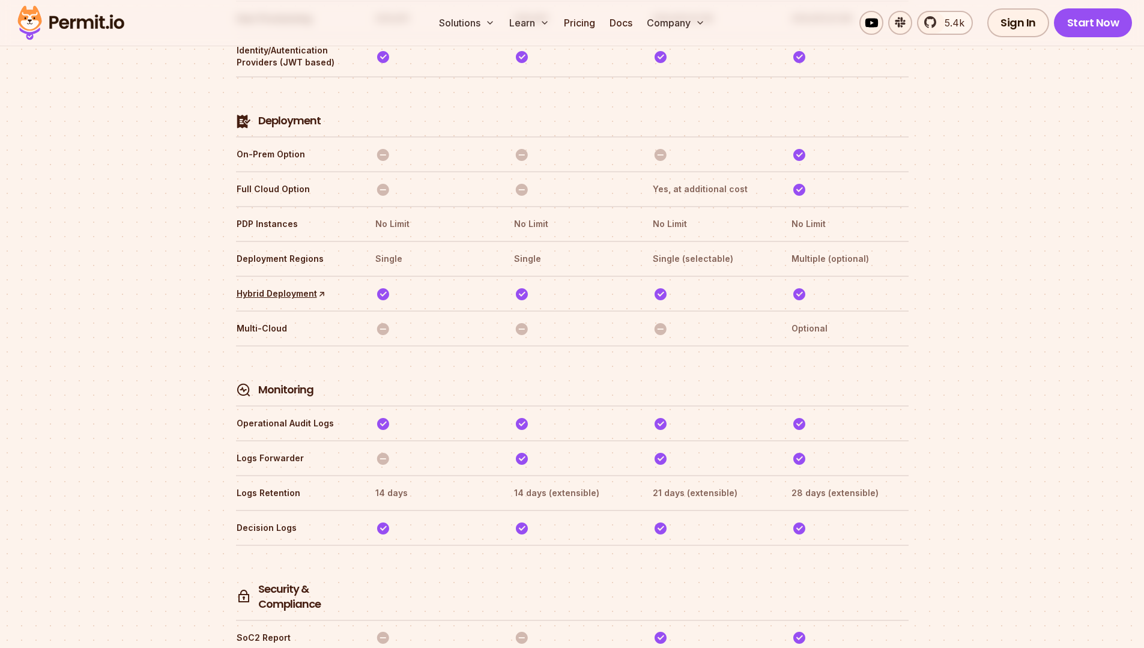
scroll to position [2815, 0]
click at [289, 144] on th "On-Prem Option" at bounding box center [294, 153] width 117 height 19
click at [334, 249] on th "Deployment Regions" at bounding box center [294, 258] width 117 height 19
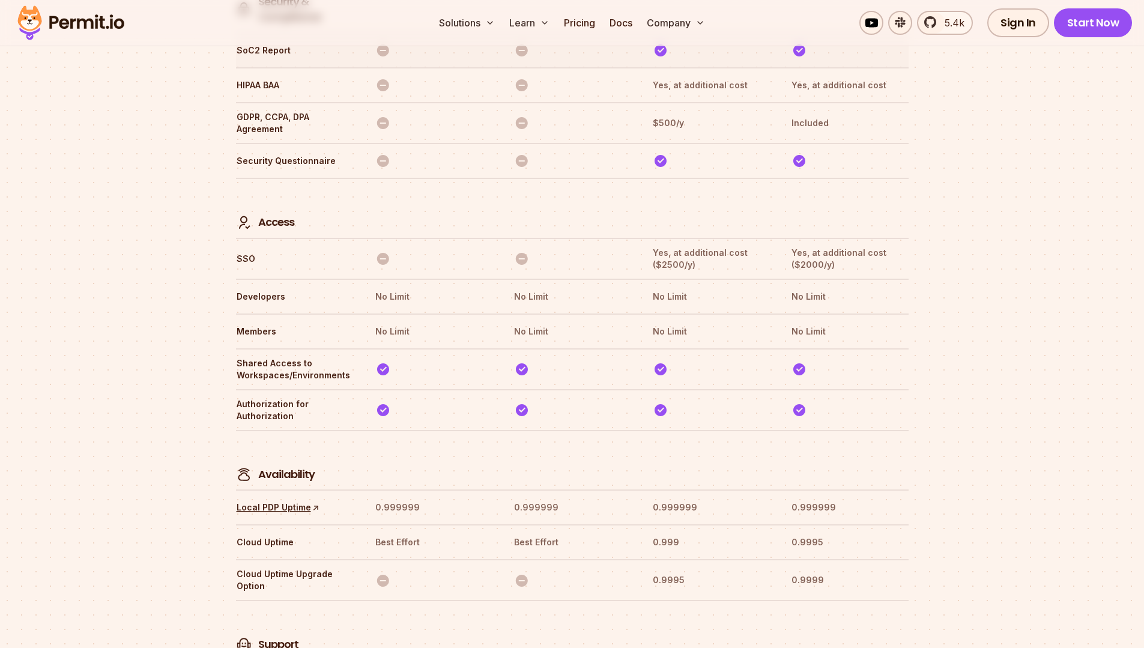
scroll to position [3403, 0]
drag, startPoint x: 237, startPoint y: 241, endPoint x: 413, endPoint y: 246, distance: 175.4
click at [413, 277] on tr "Developers No Limit No Limit No Limit No Limit" at bounding box center [572, 294] width 673 height 35
click at [408, 285] on th "No Limit" at bounding box center [433, 294] width 117 height 19
drag, startPoint x: 407, startPoint y: 240, endPoint x: 306, endPoint y: 246, distance: 101.1
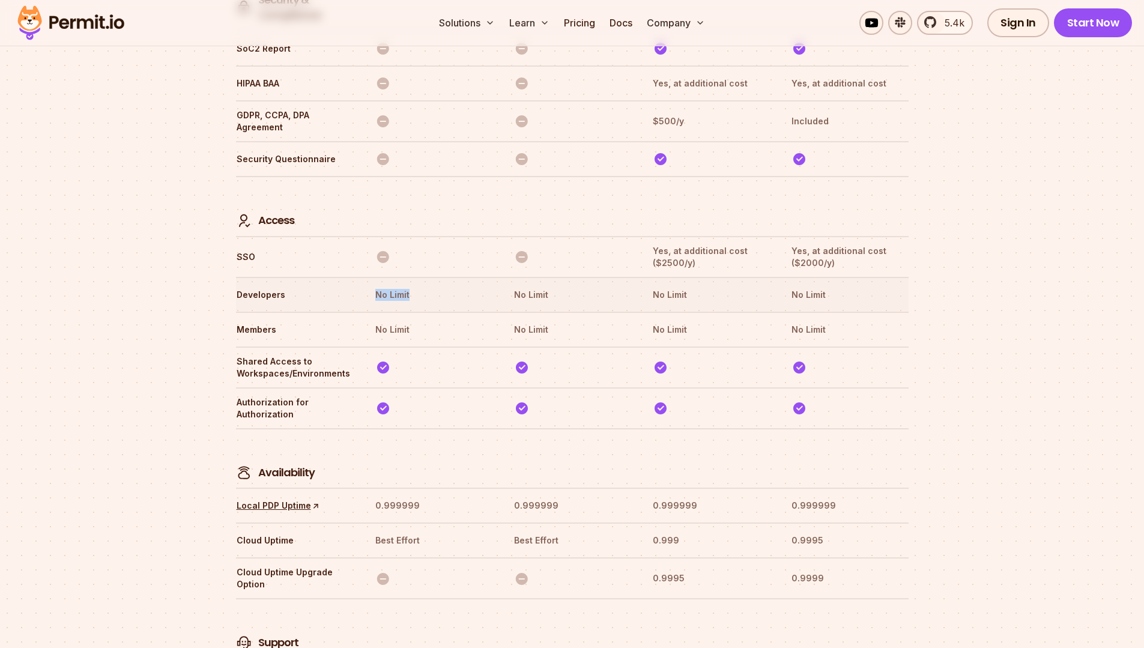
click at [306, 277] on tr "Developers No Limit No Limit No Limit No Limit" at bounding box center [572, 294] width 673 height 35
click at [339, 285] on th "Developers" at bounding box center [294, 294] width 117 height 19
click at [401, 285] on th "No Limit" at bounding box center [433, 294] width 117 height 19
click at [386, 285] on th "No Limit" at bounding box center [433, 294] width 117 height 19
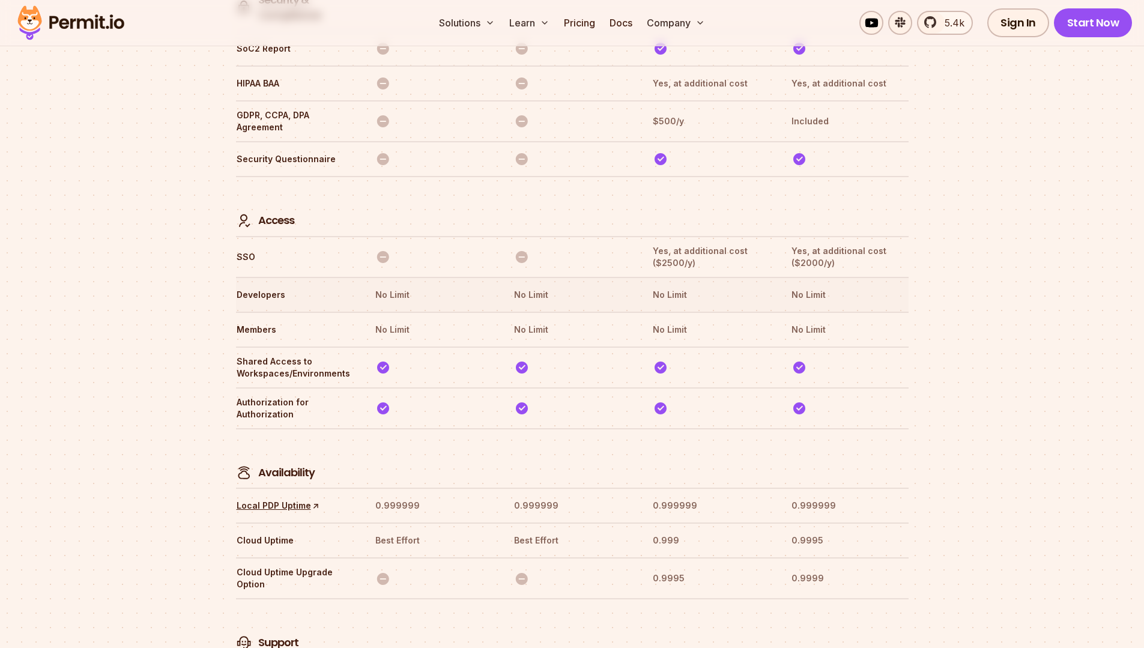
click at [383, 285] on th "No Limit" at bounding box center [433, 294] width 117 height 19
click at [395, 285] on th "No Limit" at bounding box center [433, 294] width 117 height 19
click at [351, 285] on th "Developers" at bounding box center [294, 294] width 117 height 19
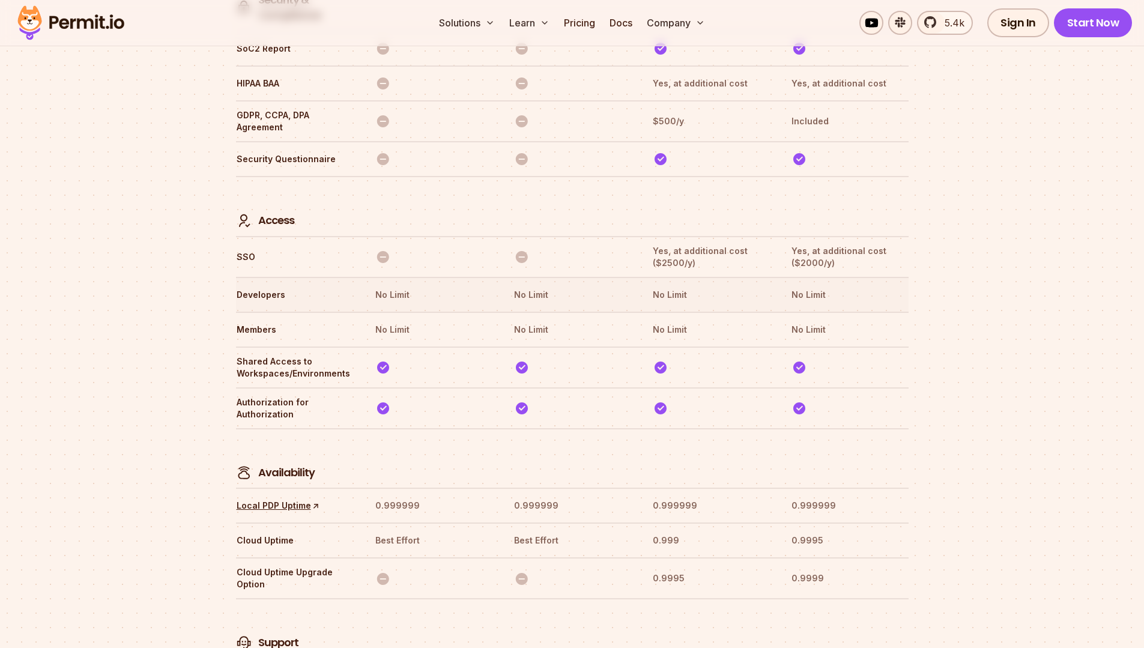
click at [271, 285] on th "Developers" at bounding box center [294, 294] width 117 height 19
click at [327, 312] on tr "Members No Limit No Limit No Limit No Limit" at bounding box center [572, 329] width 673 height 35
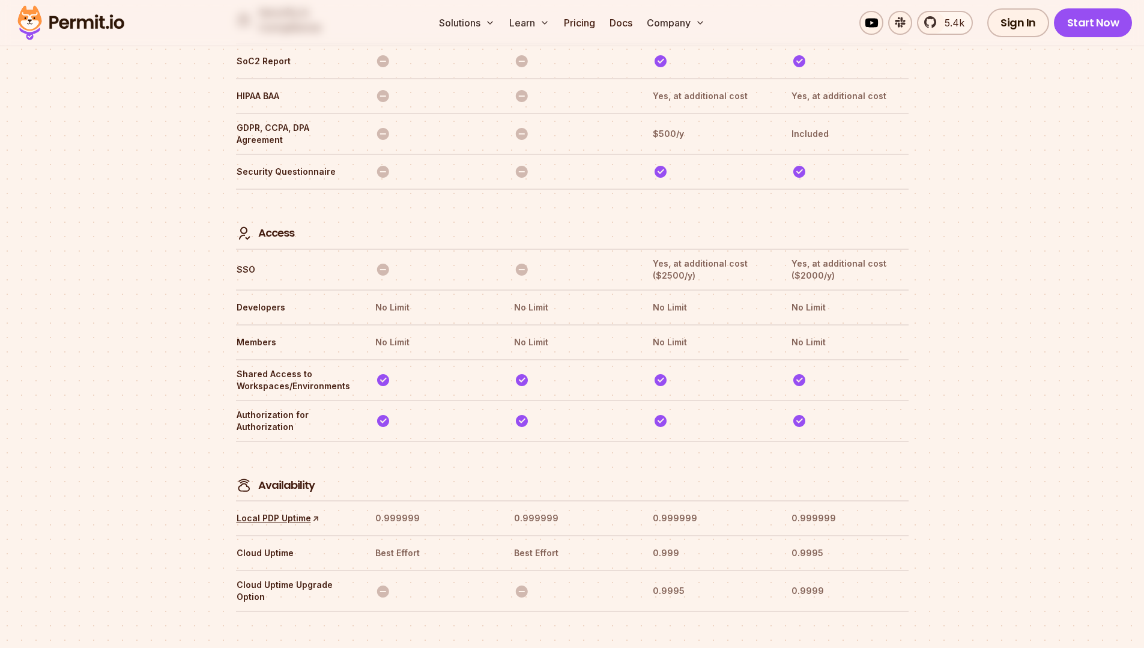
scroll to position [0, 0]
